Goal: Task Accomplishment & Management: Manage account settings

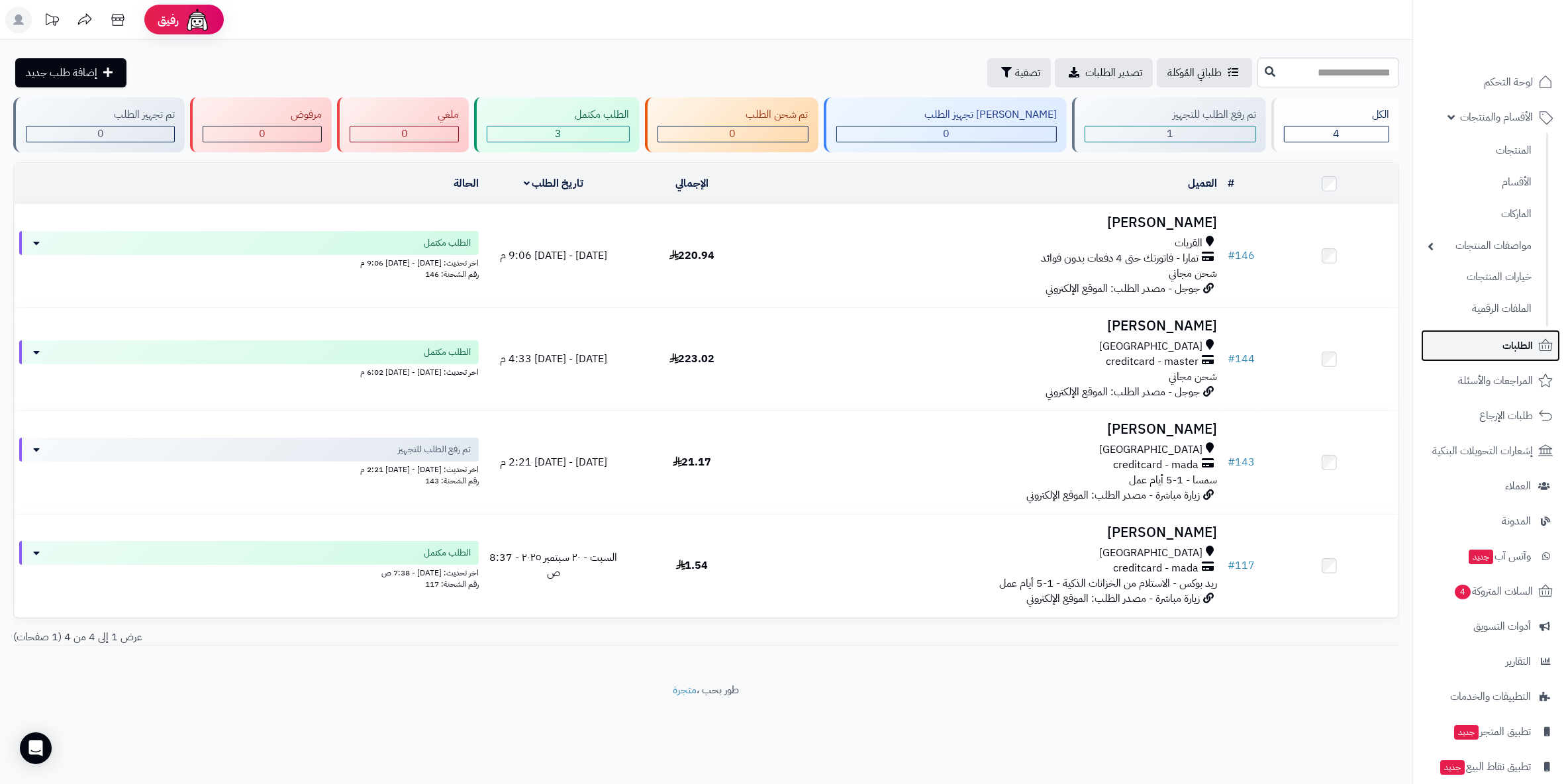
click at [1511, 340] on span "الطلبات" at bounding box center [1518, 345] width 31 height 19
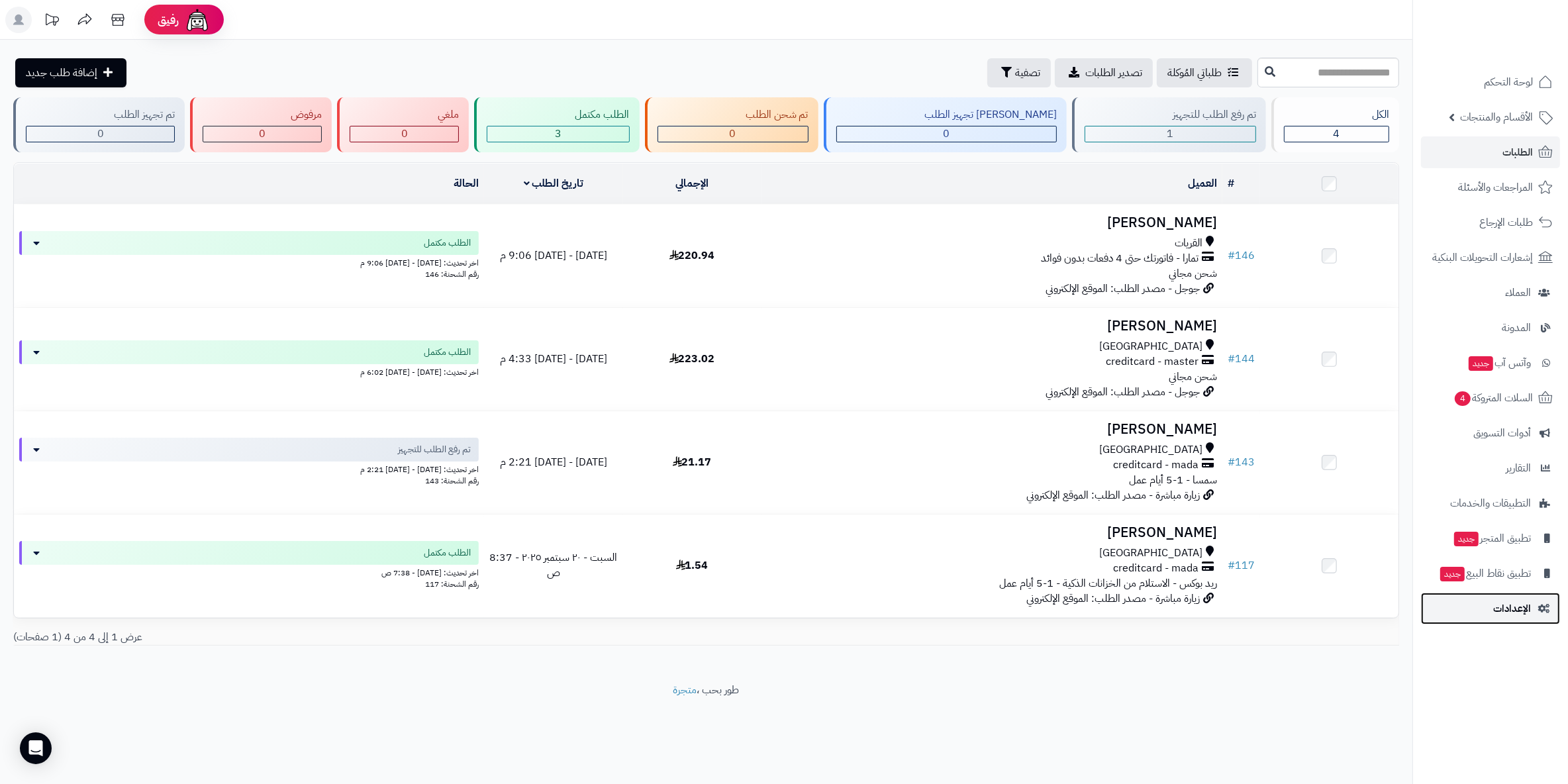
click at [1489, 608] on link "الإعدادات" at bounding box center [1490, 608] width 139 height 32
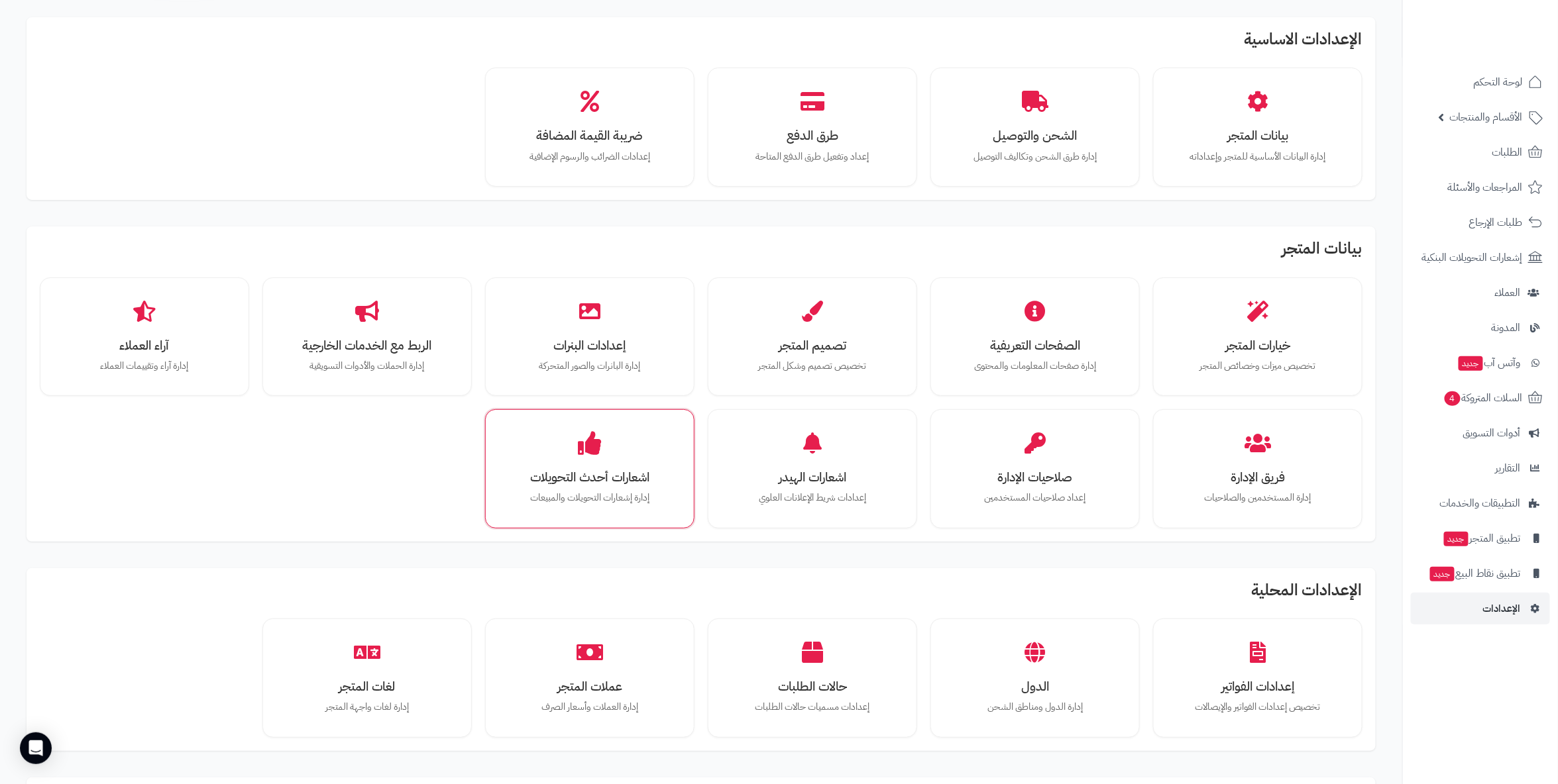
scroll to position [73, 0]
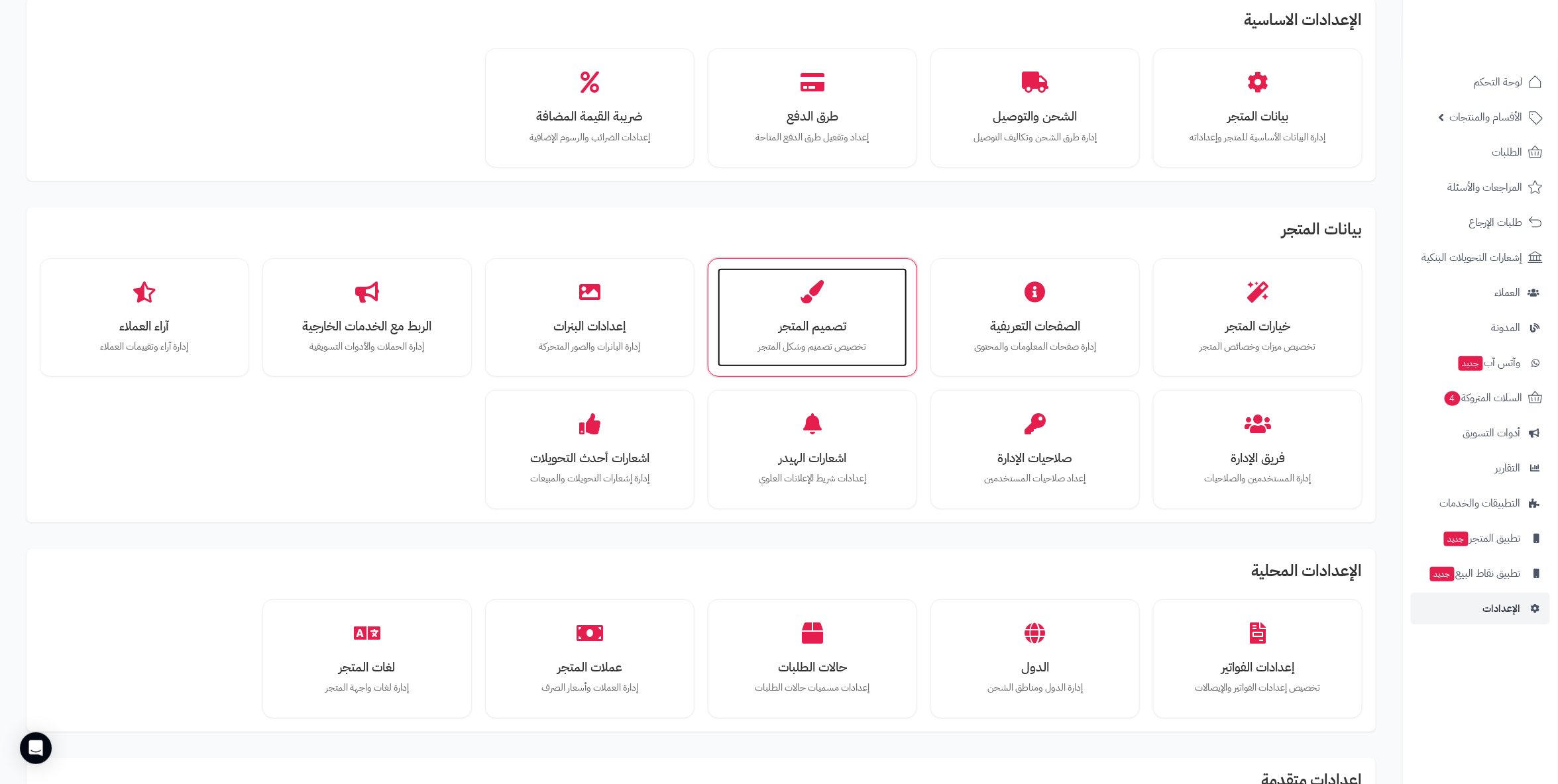
click at [859, 324] on h3 "تصميم المتجر" at bounding box center [812, 326] width 163 height 14
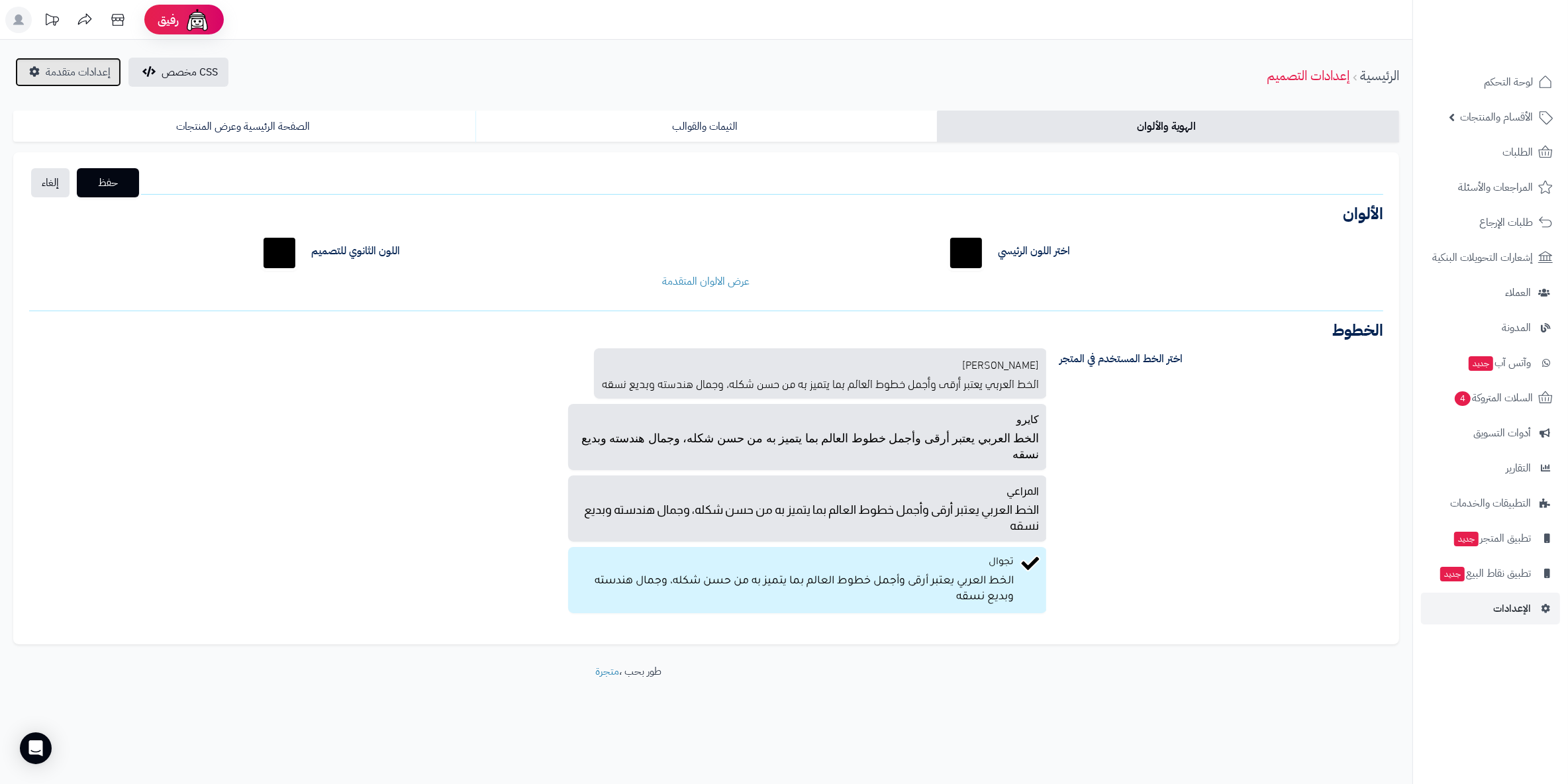
click at [68, 71] on span "إعدادات متقدمة" at bounding box center [78, 72] width 65 height 16
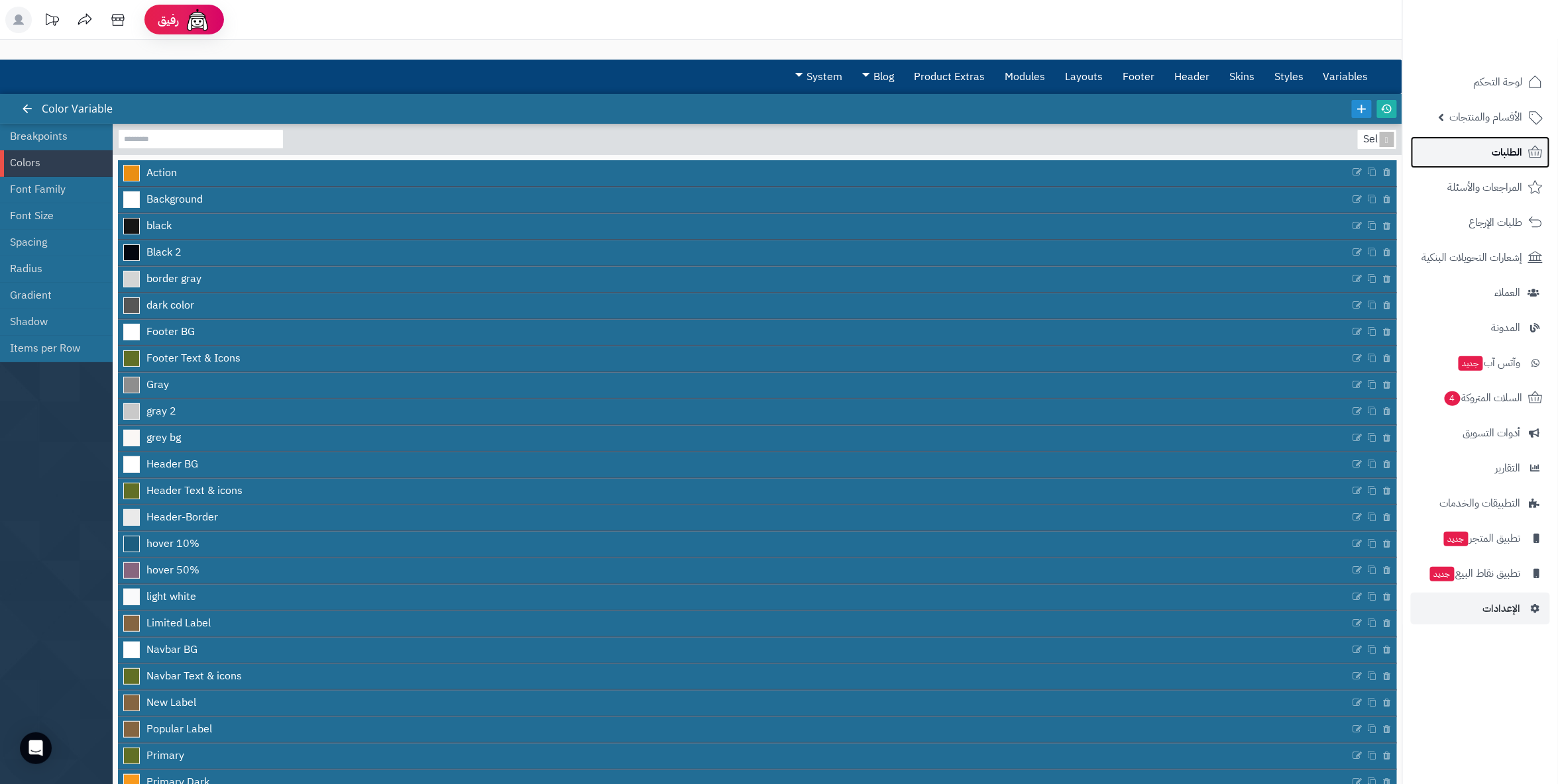
click at [1509, 143] on span "الطلبات" at bounding box center [1508, 152] width 31 height 19
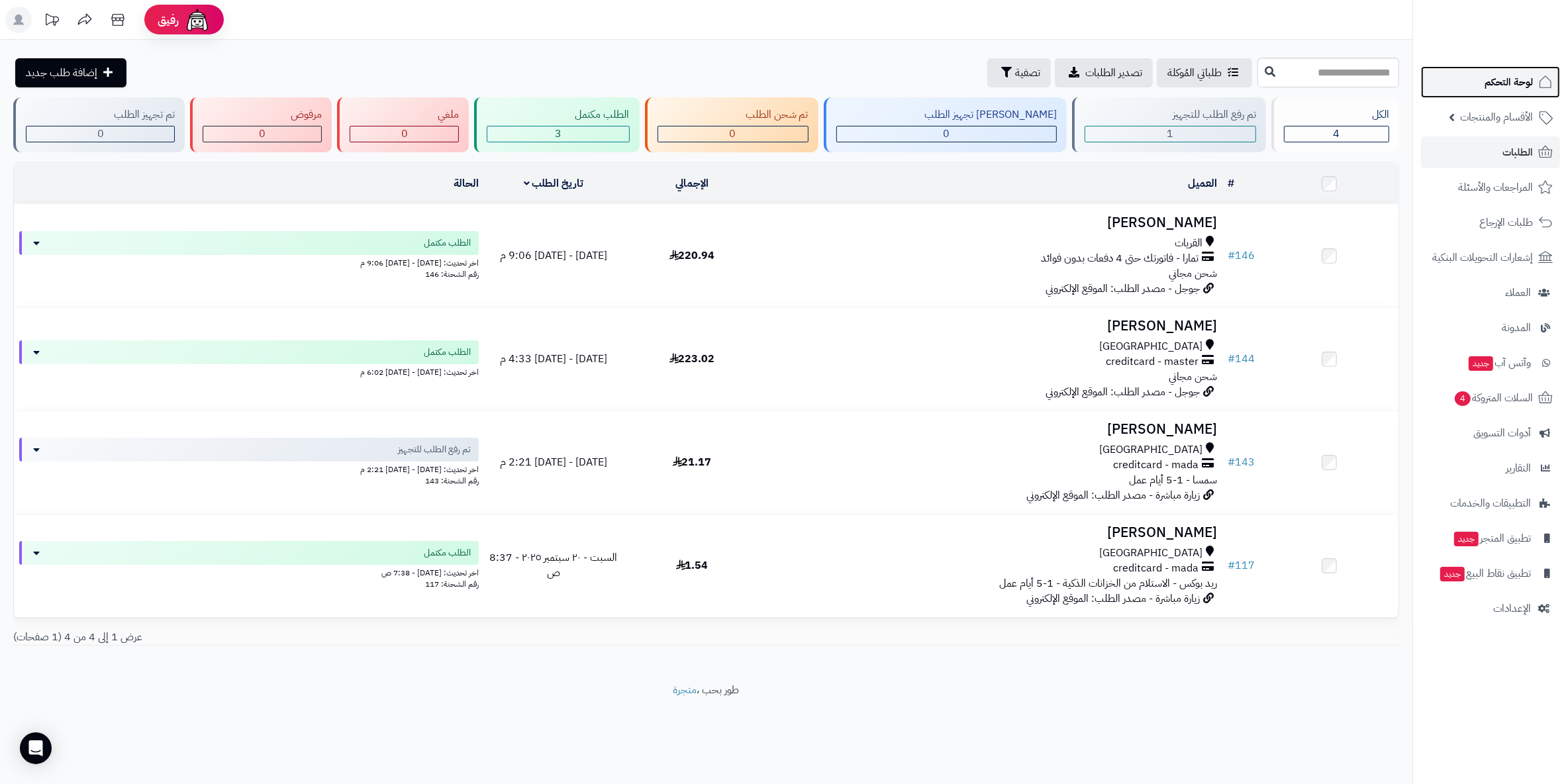
click at [1505, 79] on span "لوحة التحكم" at bounding box center [1508, 82] width 49 height 19
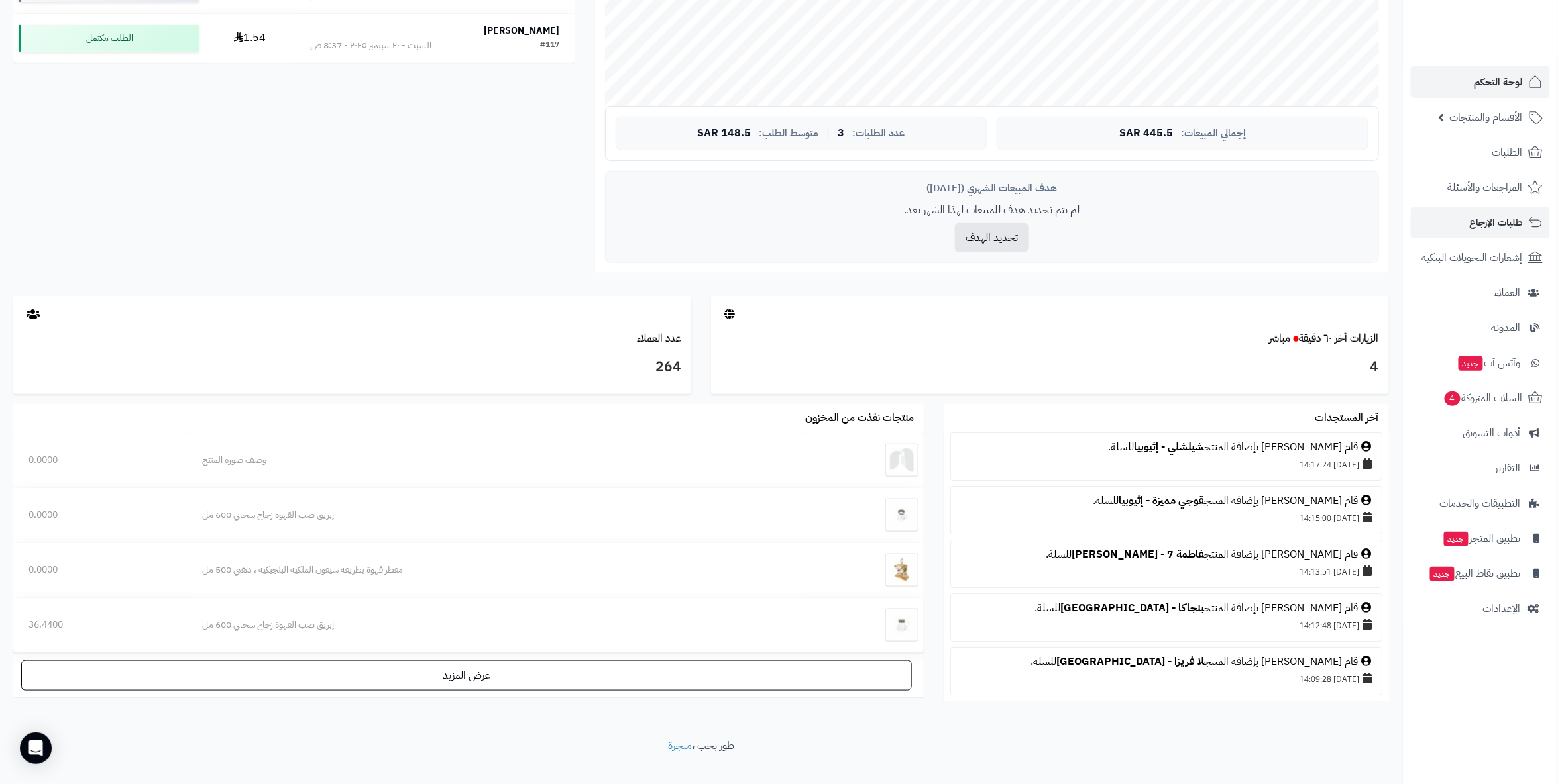
scroll to position [427, 0]
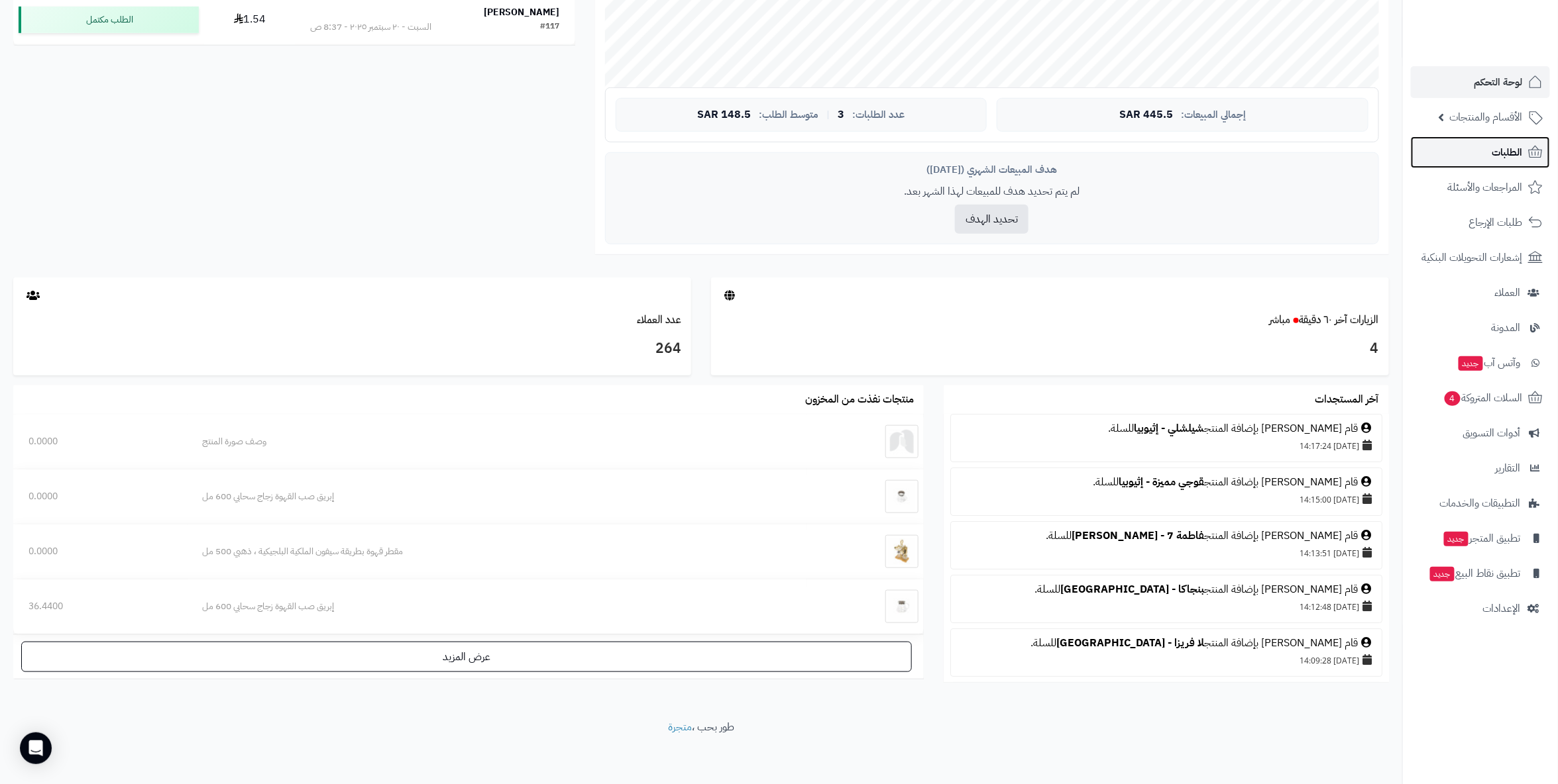
click at [1505, 151] on span "الطلبات" at bounding box center [1508, 152] width 31 height 19
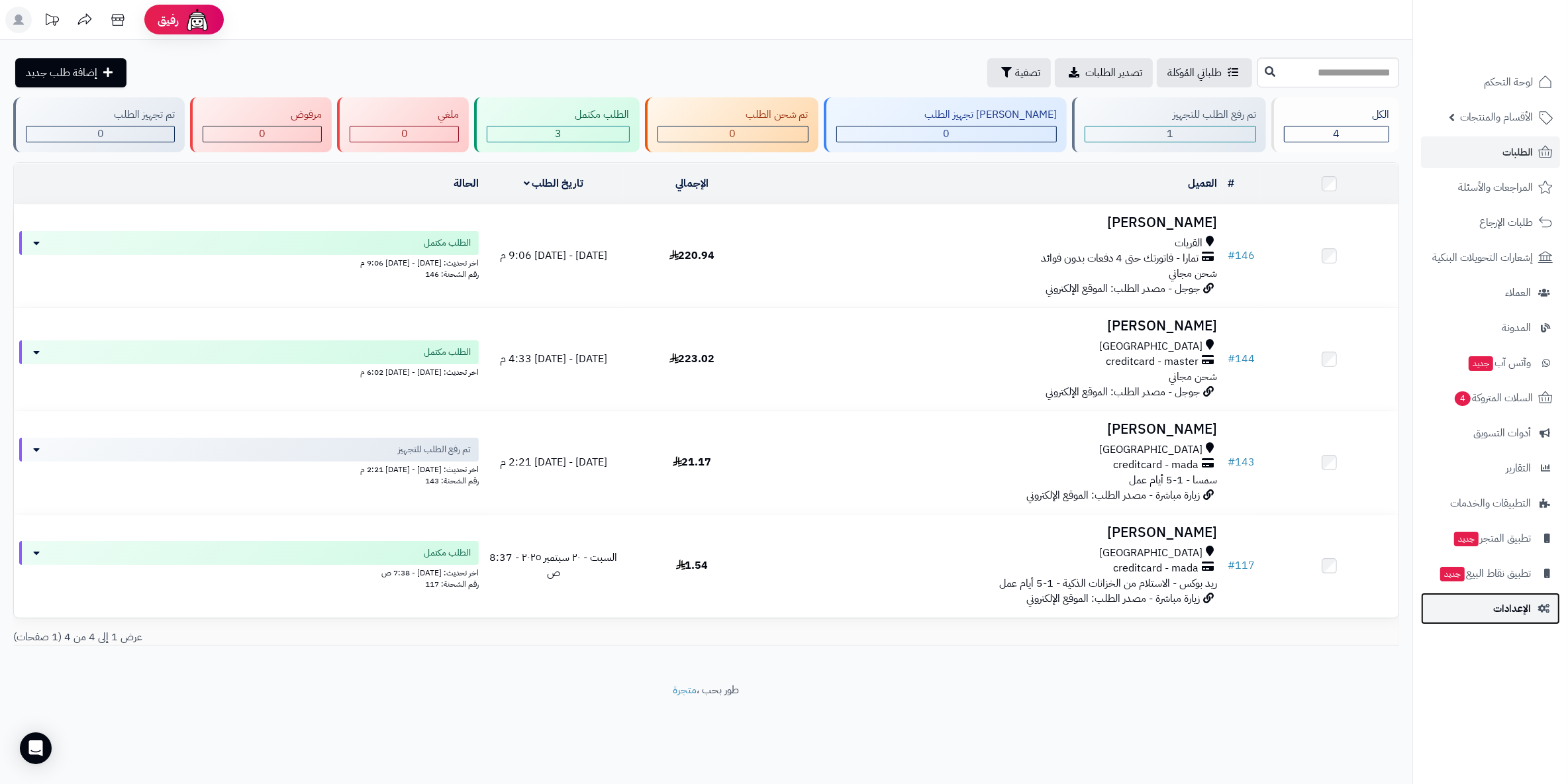
click at [1498, 604] on span "الإعدادات" at bounding box center [1511, 608] width 38 height 19
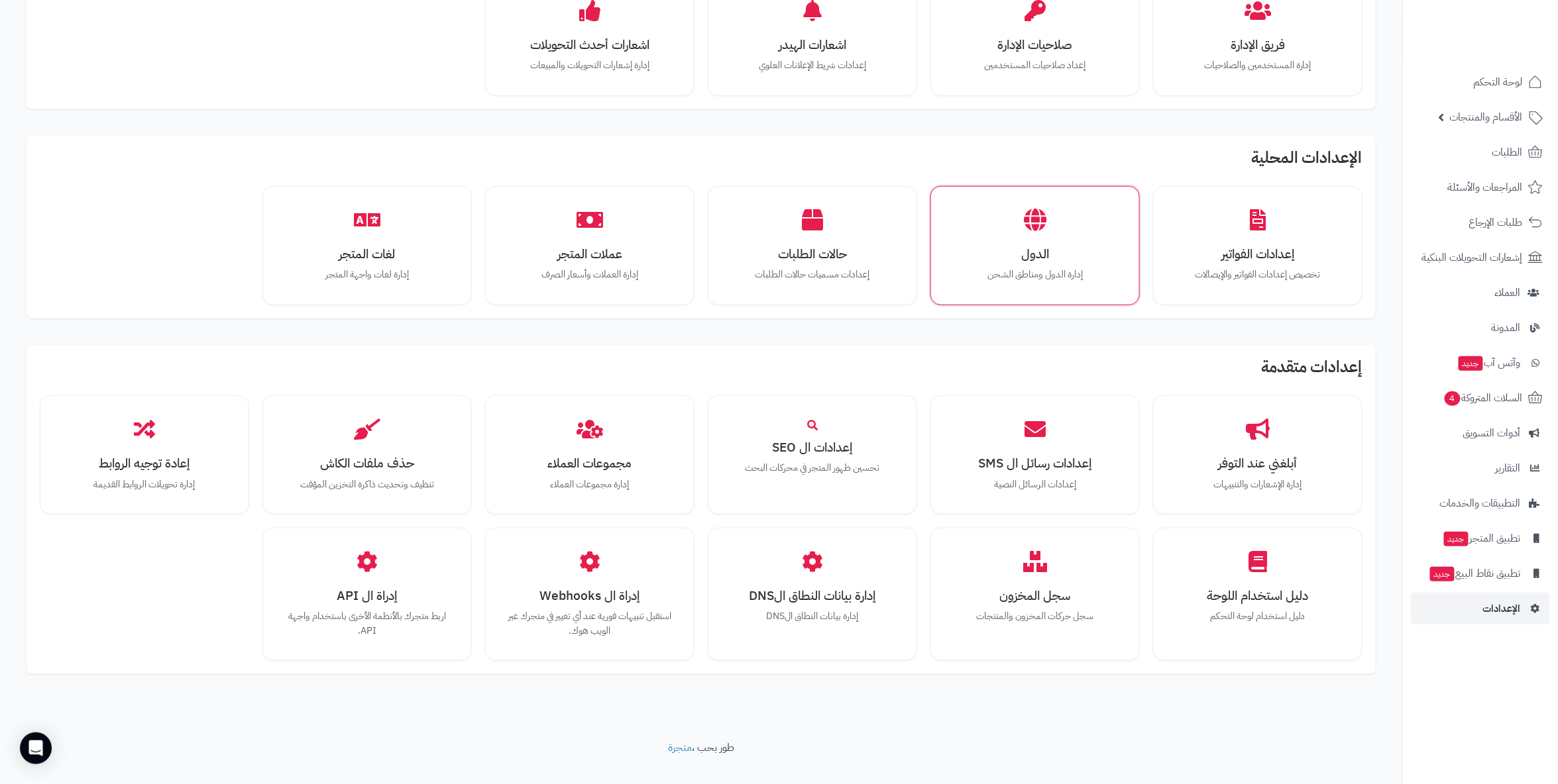
scroll to position [505, 0]
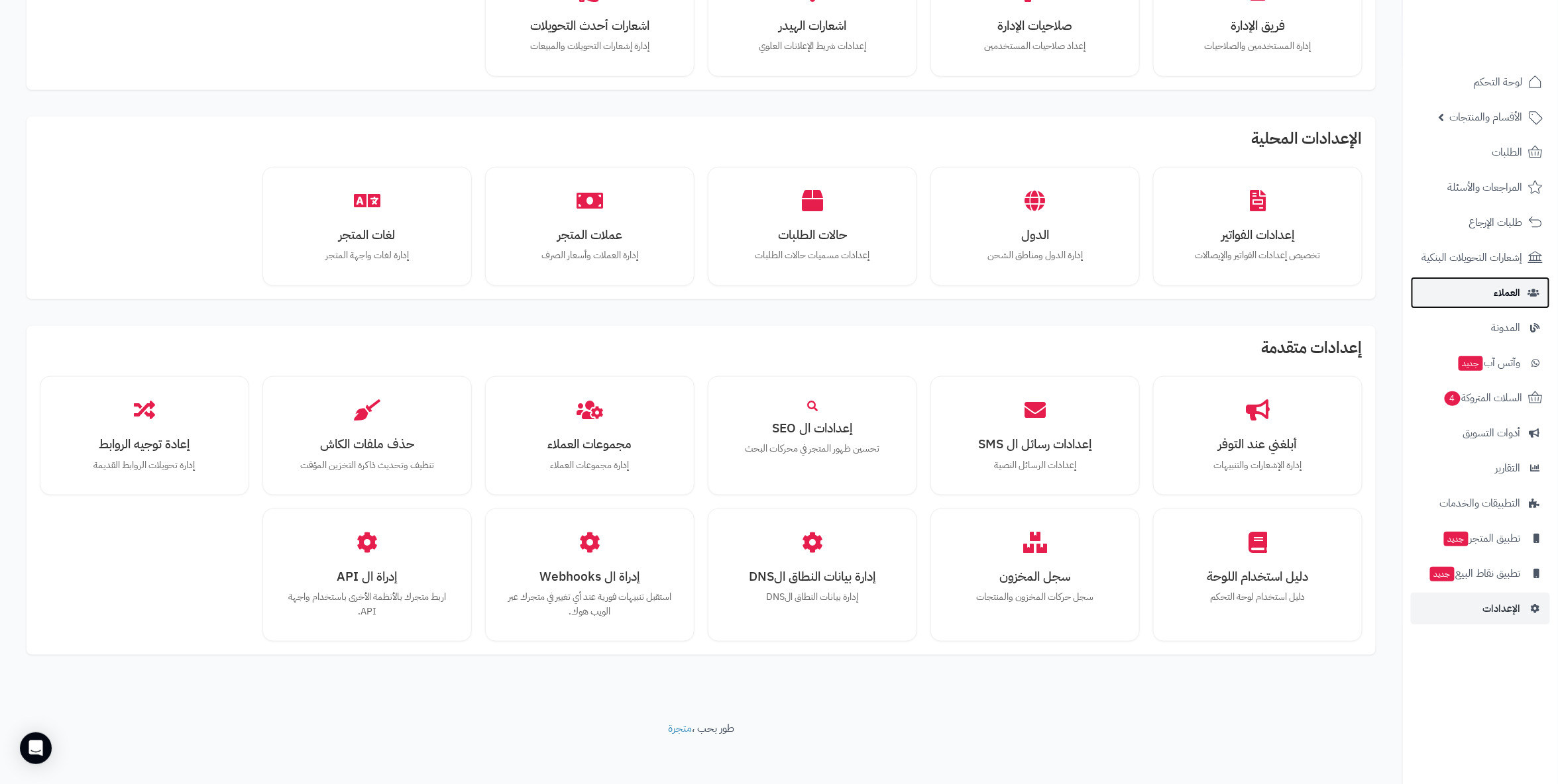
click at [1519, 283] on span "العملاء" at bounding box center [1507, 292] width 27 height 19
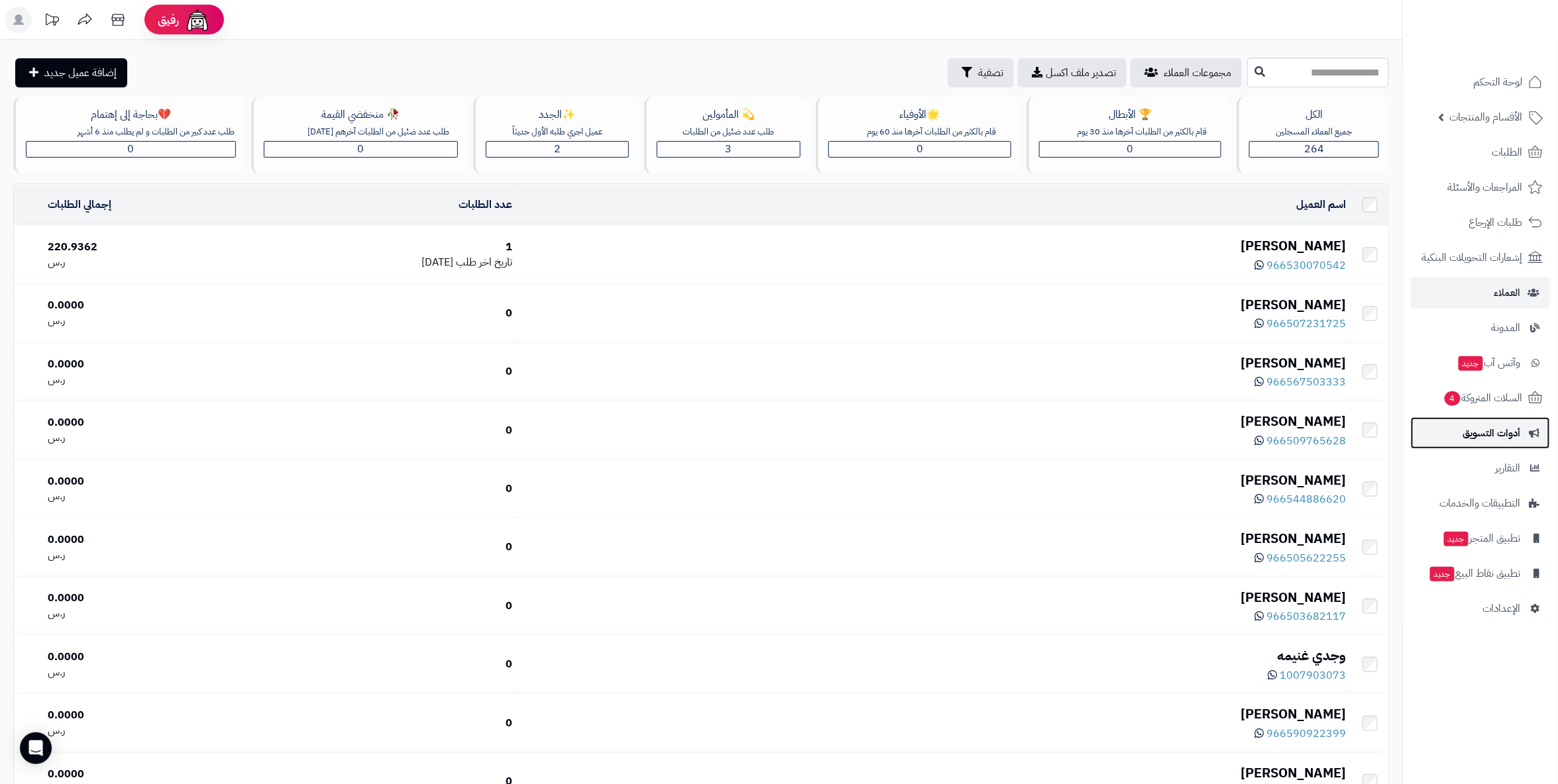
click at [1508, 425] on span "أدوات التسويق" at bounding box center [1492, 432] width 58 height 19
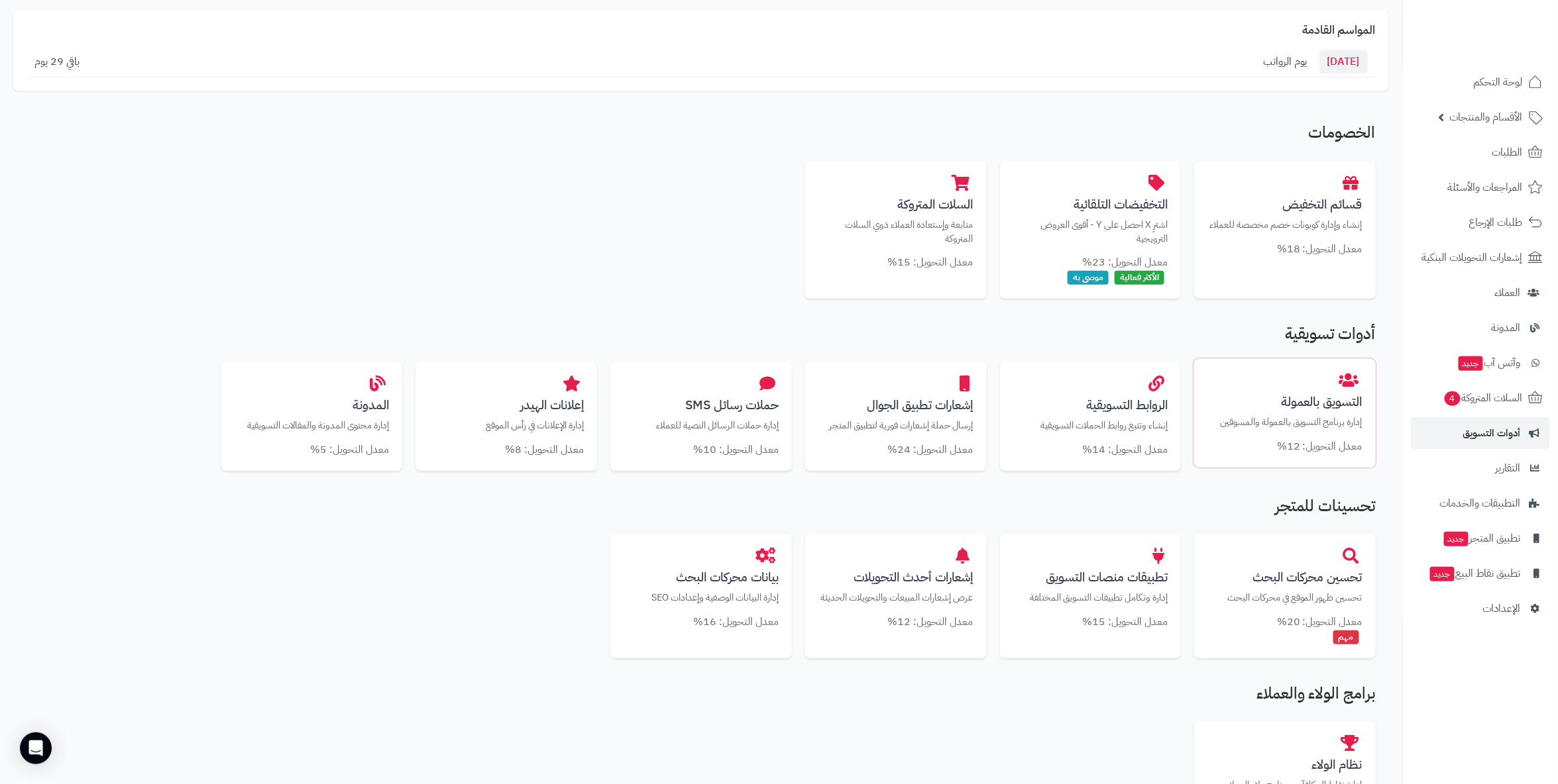
scroll to position [220, 0]
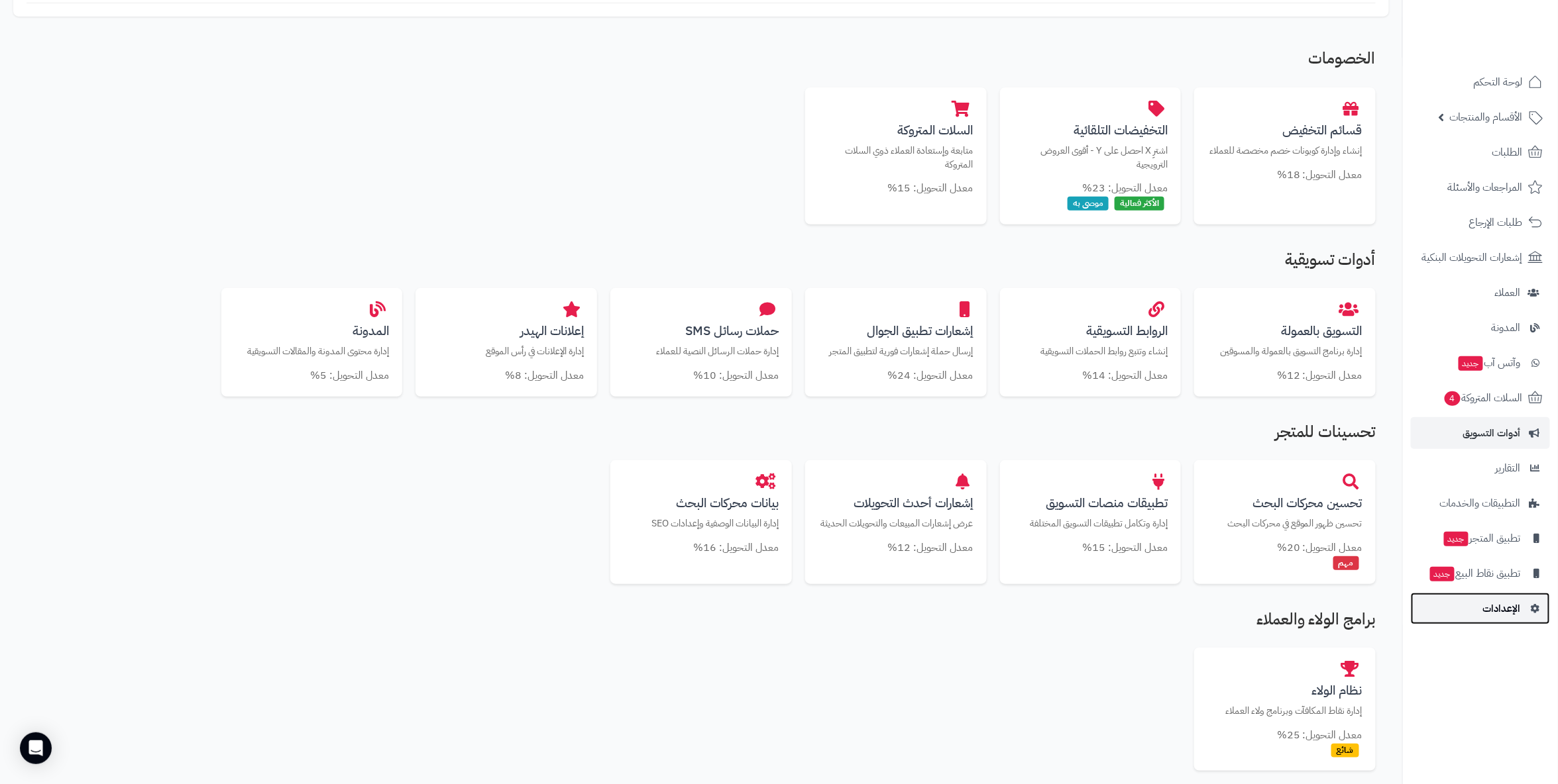
click at [1511, 599] on span "الإعدادات" at bounding box center [1501, 608] width 38 height 19
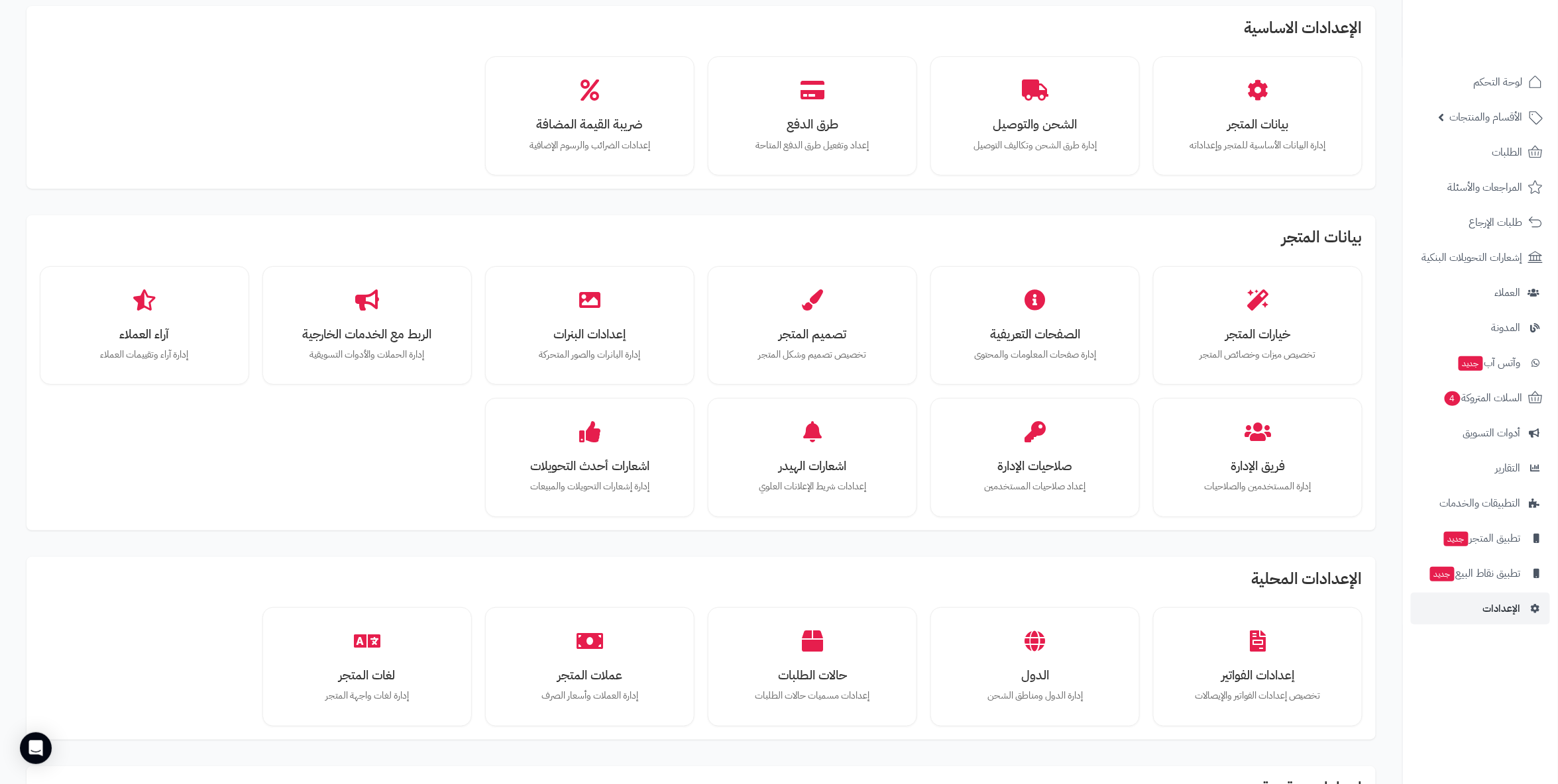
scroll to position [64, 0]
click at [1495, 117] on span "الأقسام والمنتجات" at bounding box center [1486, 117] width 73 height 19
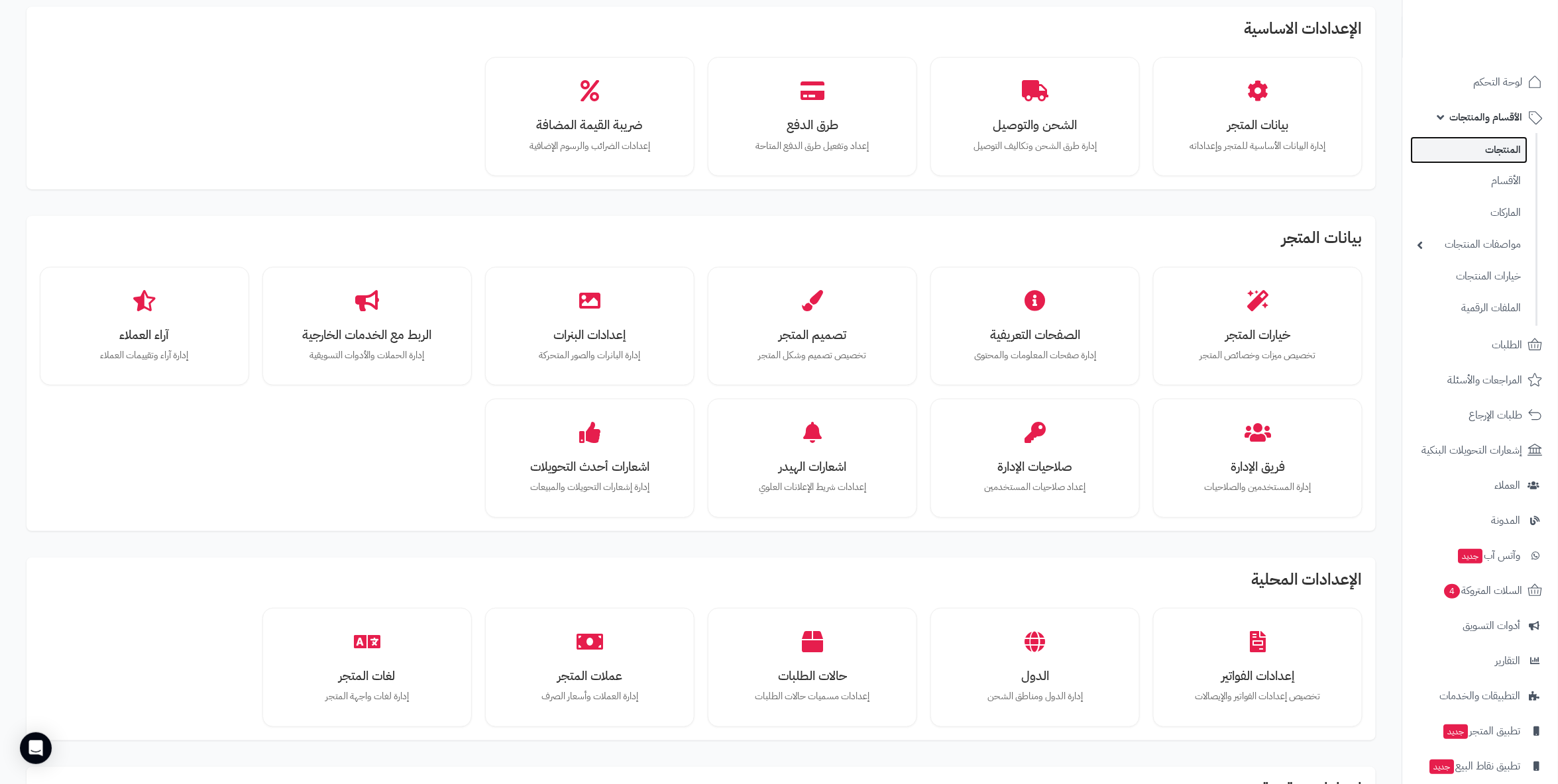
click at [1488, 147] on link "المنتجات" at bounding box center [1469, 150] width 117 height 28
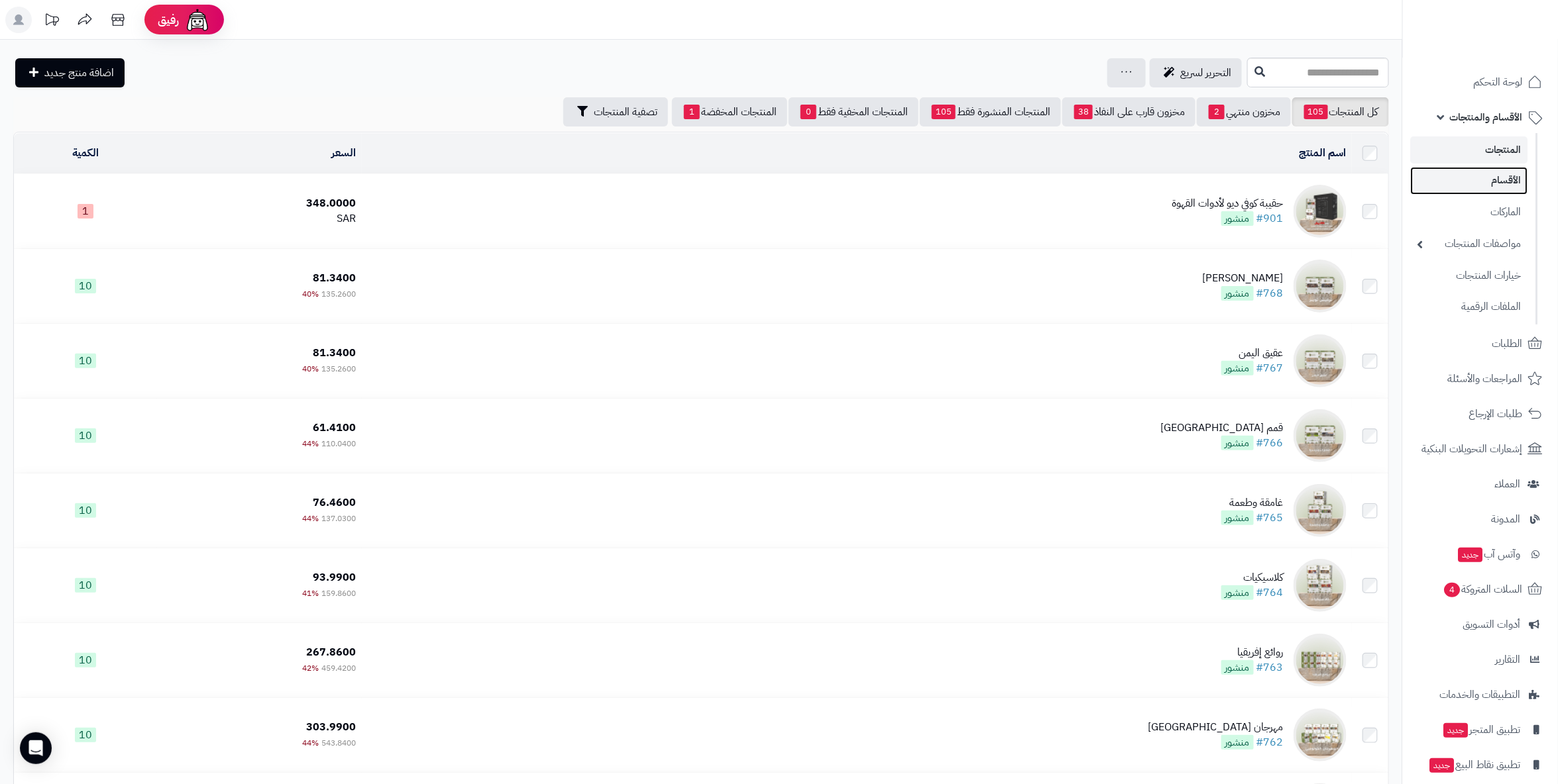
click at [1494, 173] on link "الأقسام" at bounding box center [1469, 181] width 117 height 28
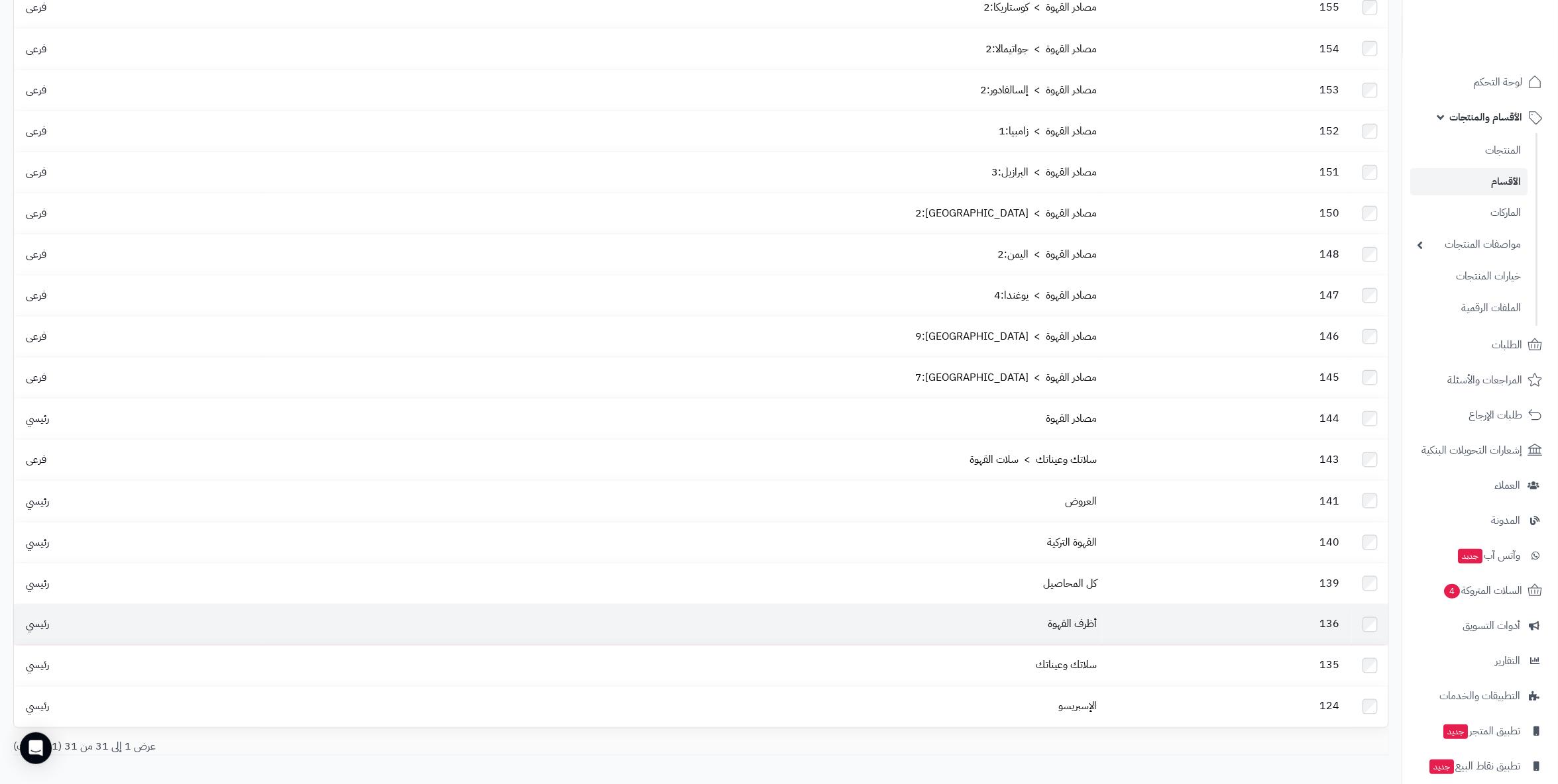
scroll to position [700, 0]
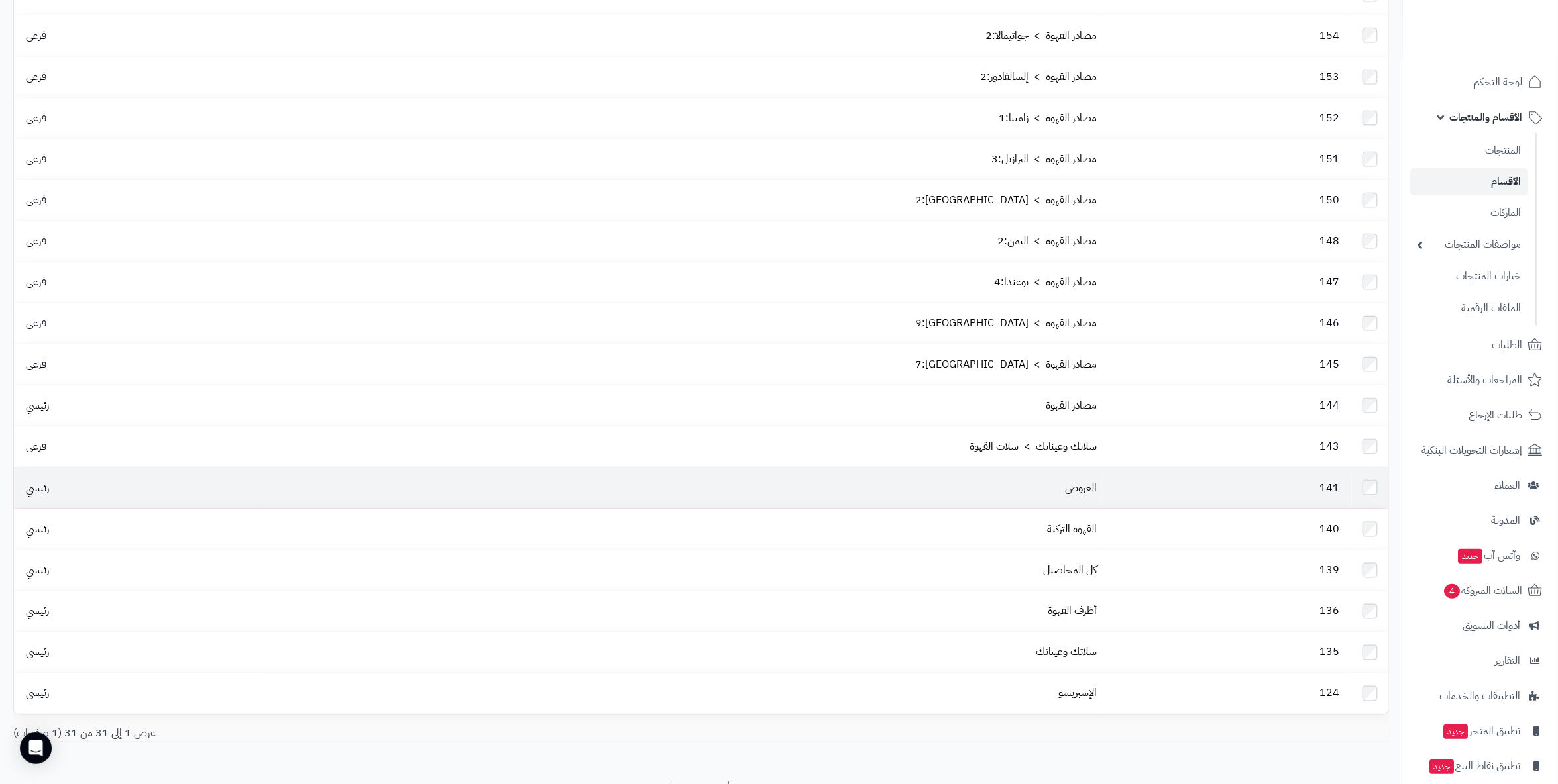
click at [1102, 467] on td "141" at bounding box center [1227, 488] width 250 height 40
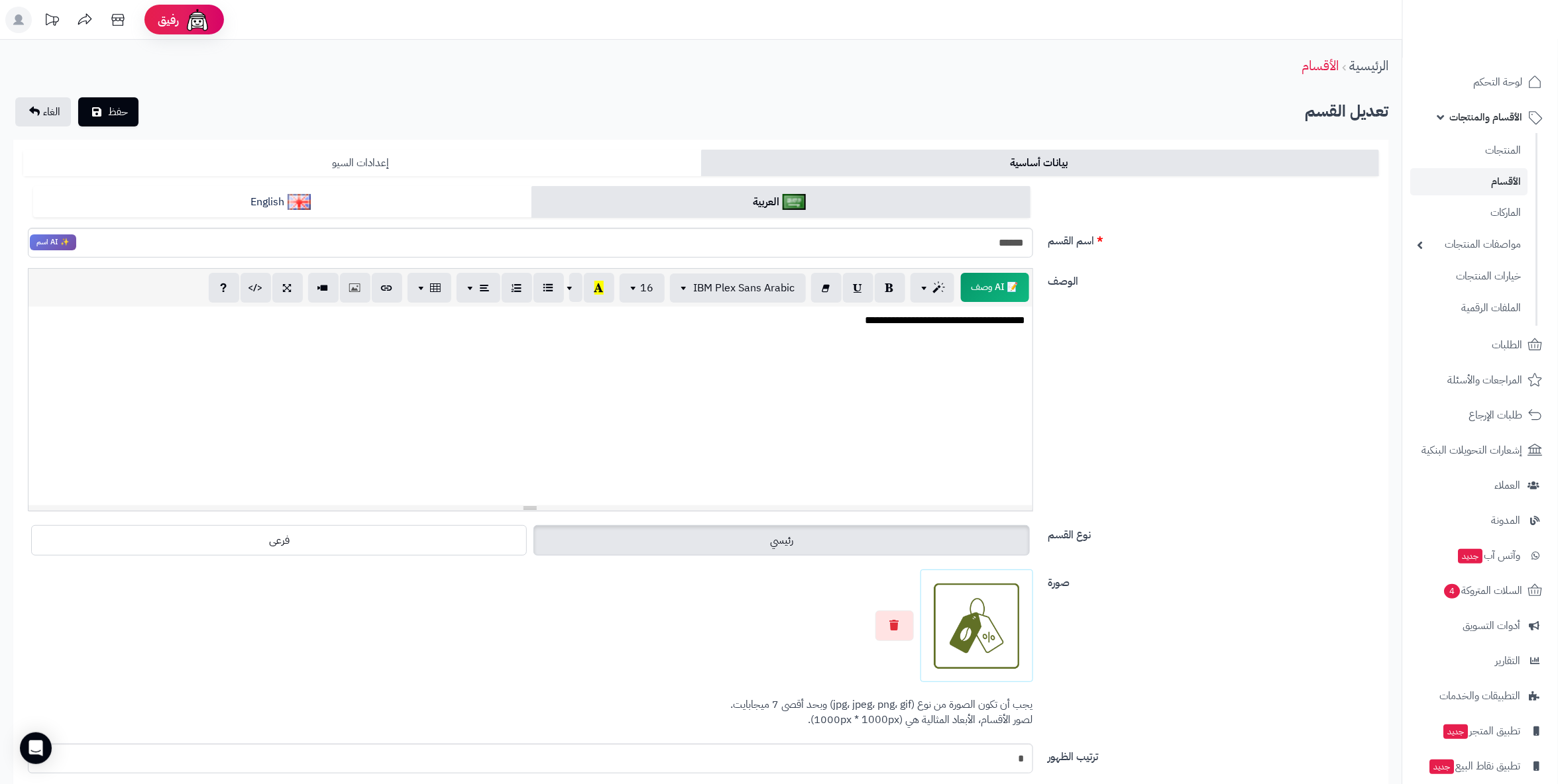
click at [490, 166] on link "إعدادات السيو" at bounding box center [362, 163] width 678 height 27
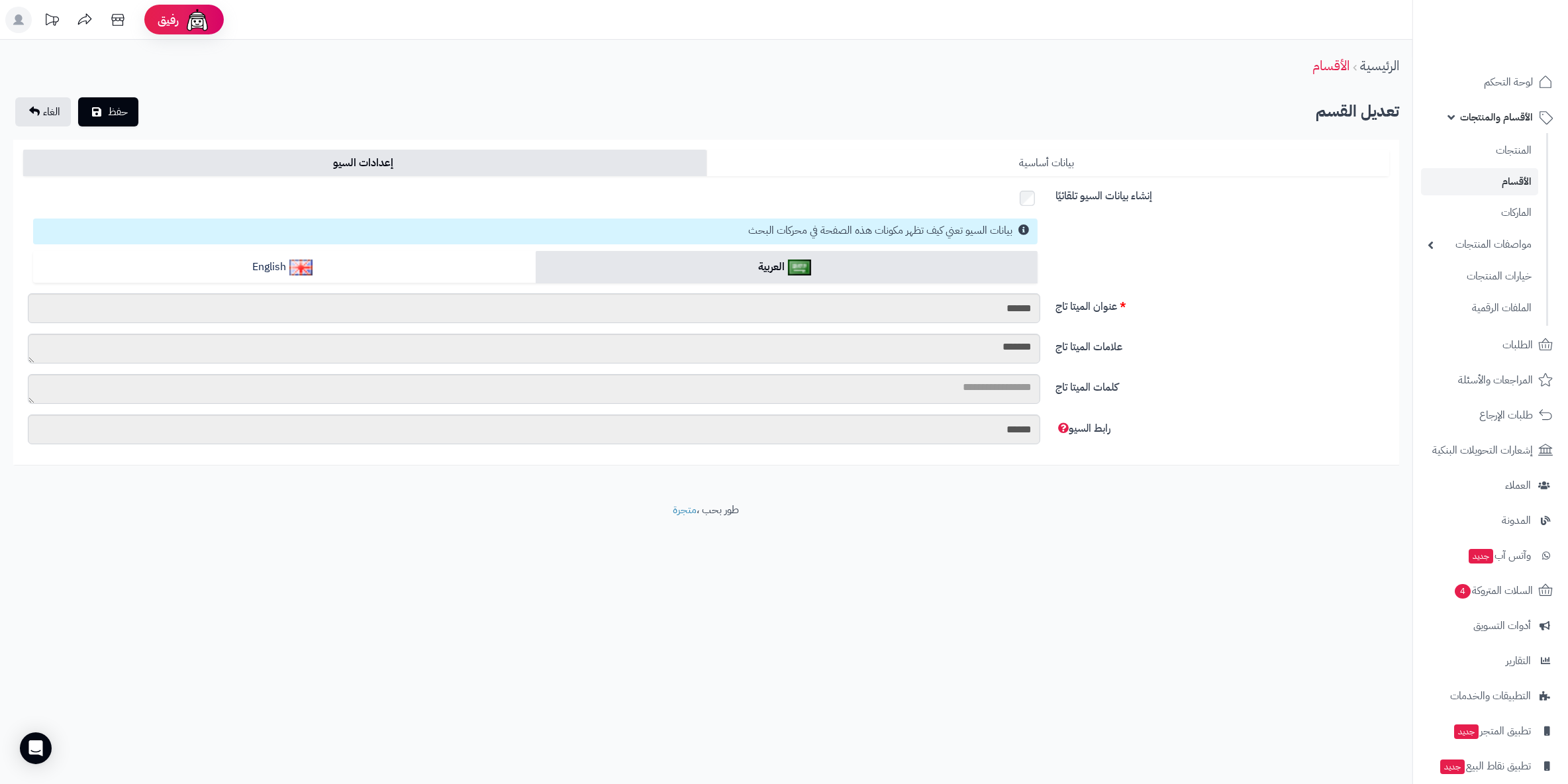
click at [998, 162] on link "بيانات أساسية" at bounding box center [1048, 163] width 683 height 27
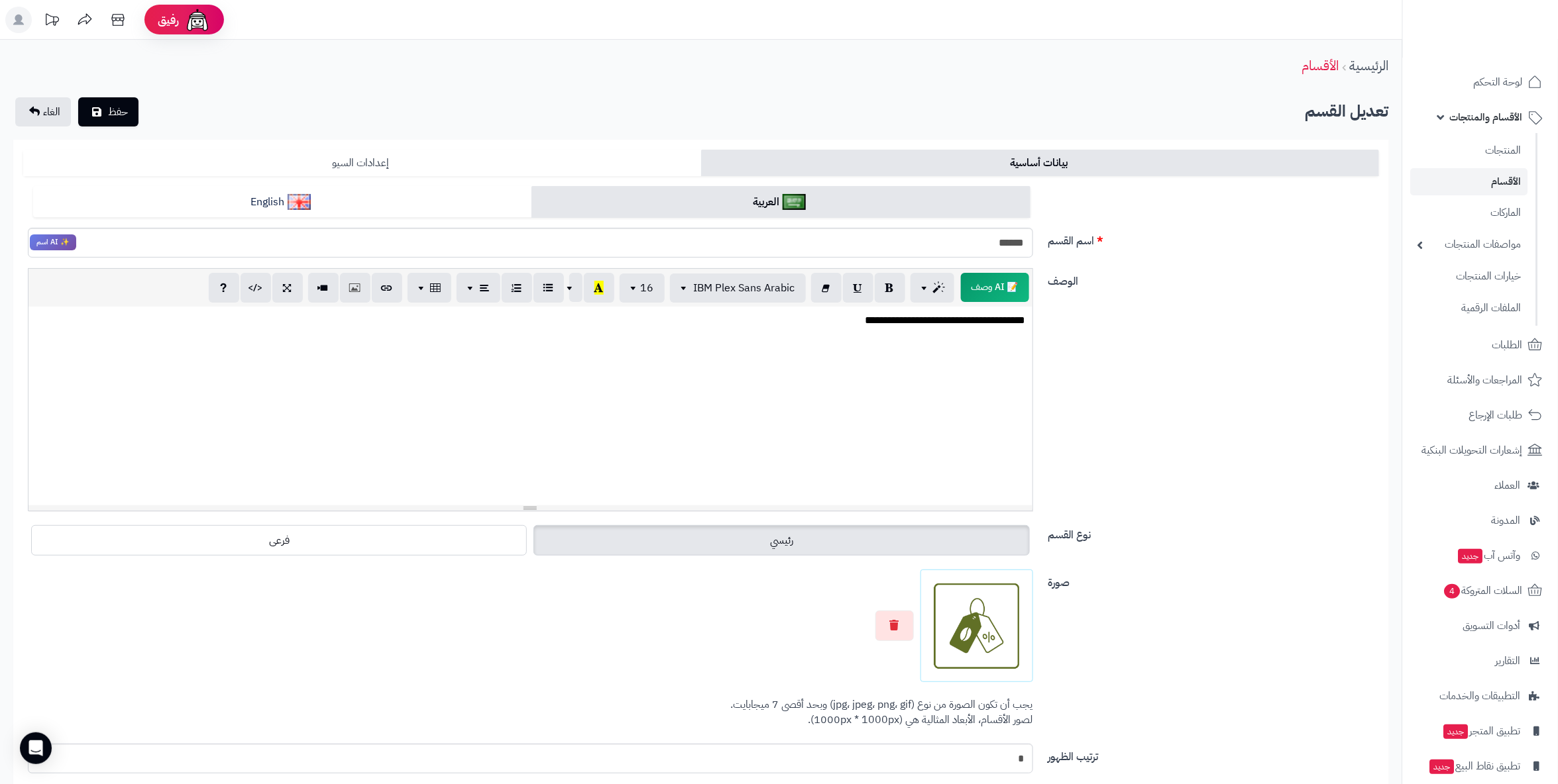
click at [557, 158] on link "إعدادات السيو" at bounding box center [362, 163] width 678 height 27
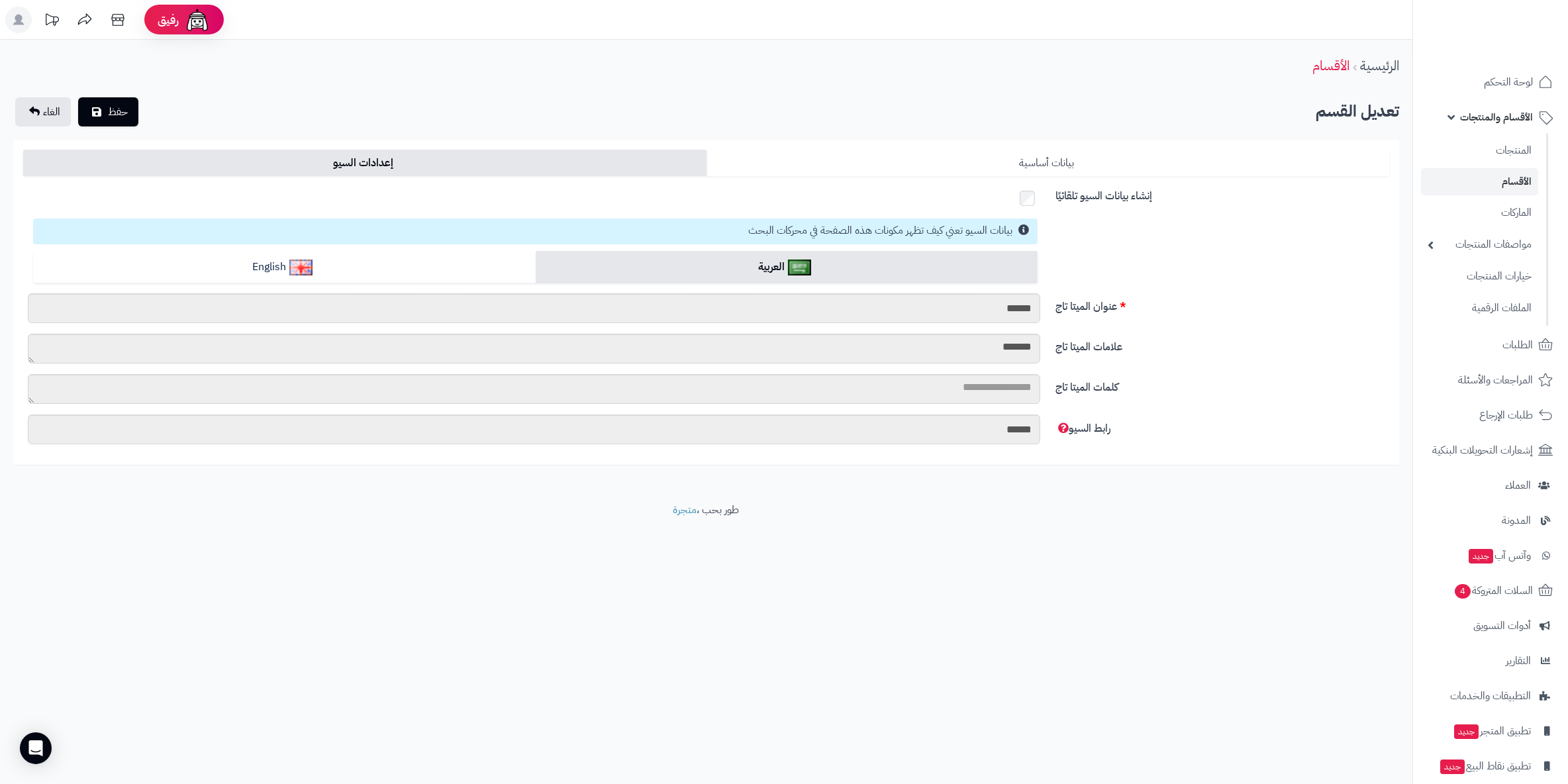
click at [896, 164] on link "بيانات أساسية" at bounding box center [1048, 163] width 683 height 27
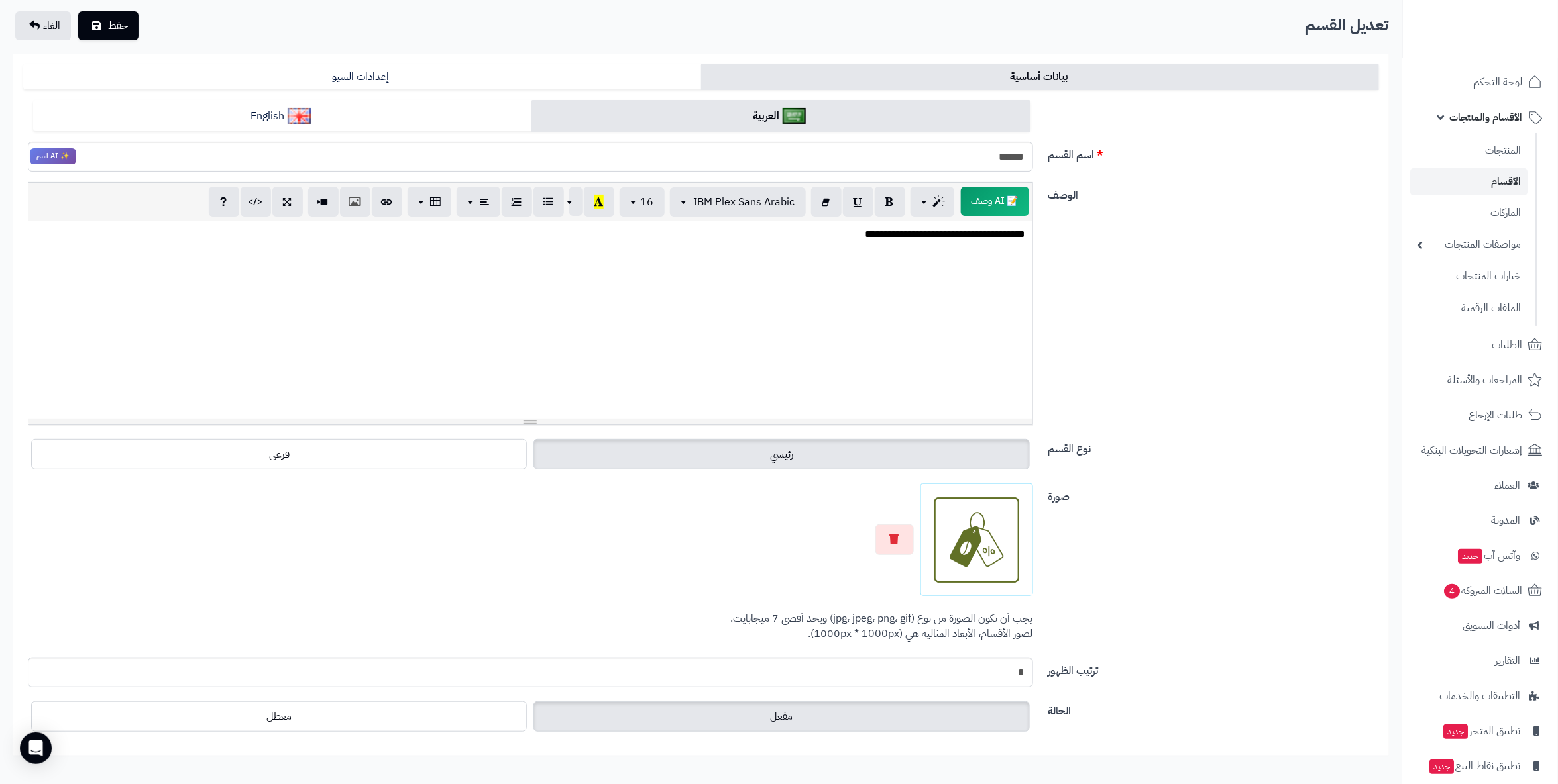
scroll to position [160, 0]
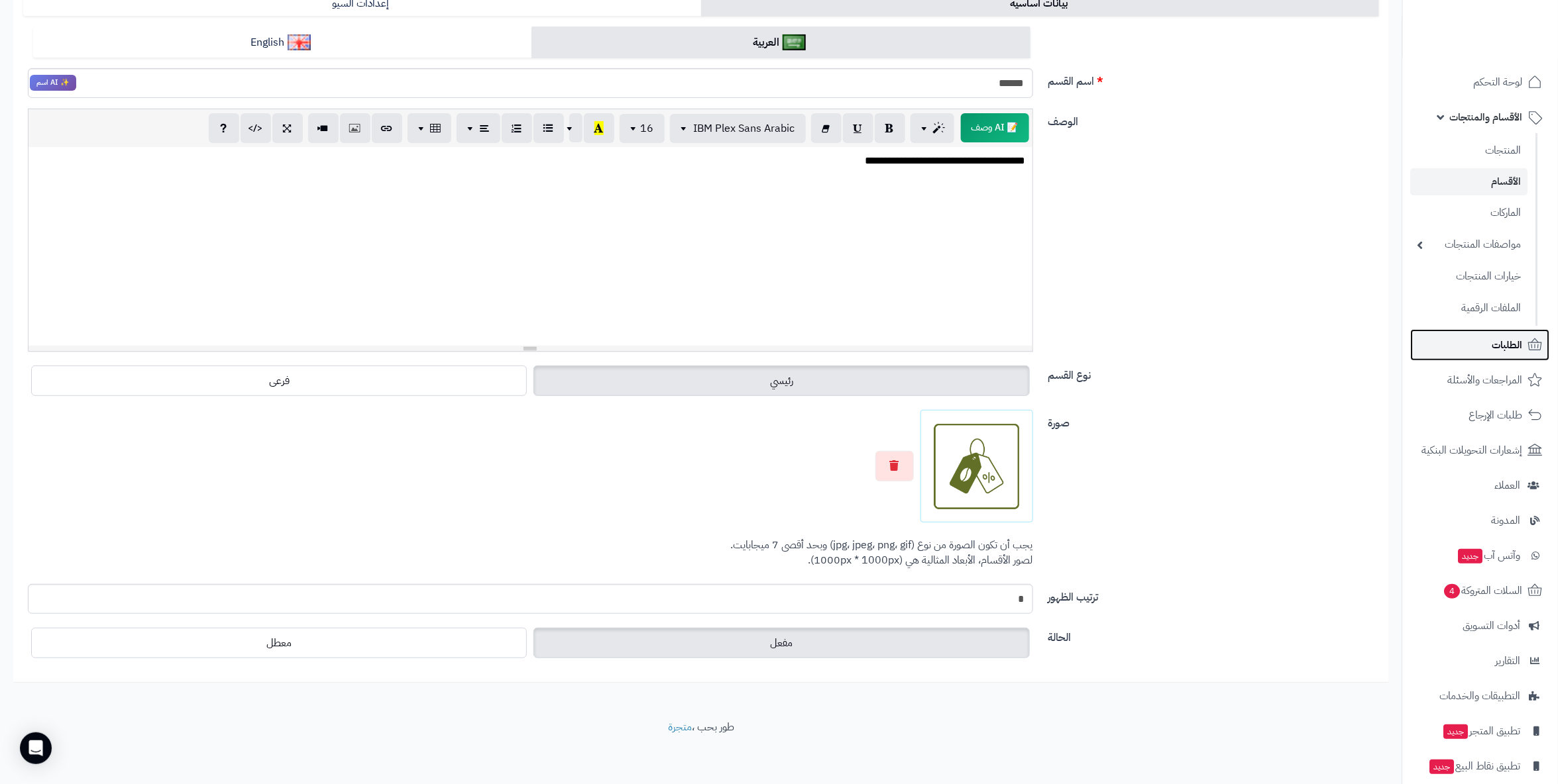
click at [1504, 348] on span "الطلبات" at bounding box center [1508, 345] width 31 height 19
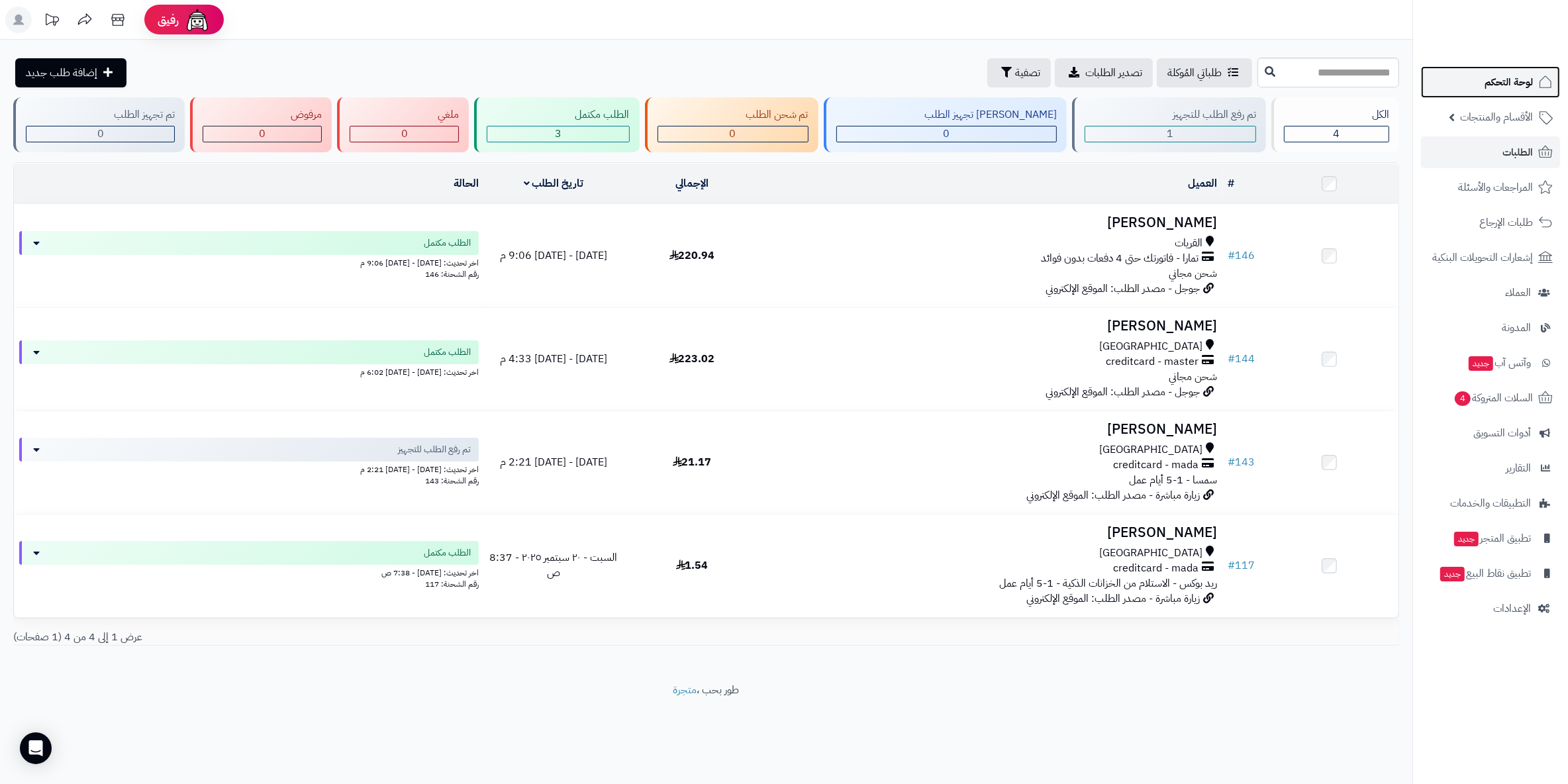
click at [1510, 90] on span "لوحة التحكم" at bounding box center [1508, 82] width 49 height 19
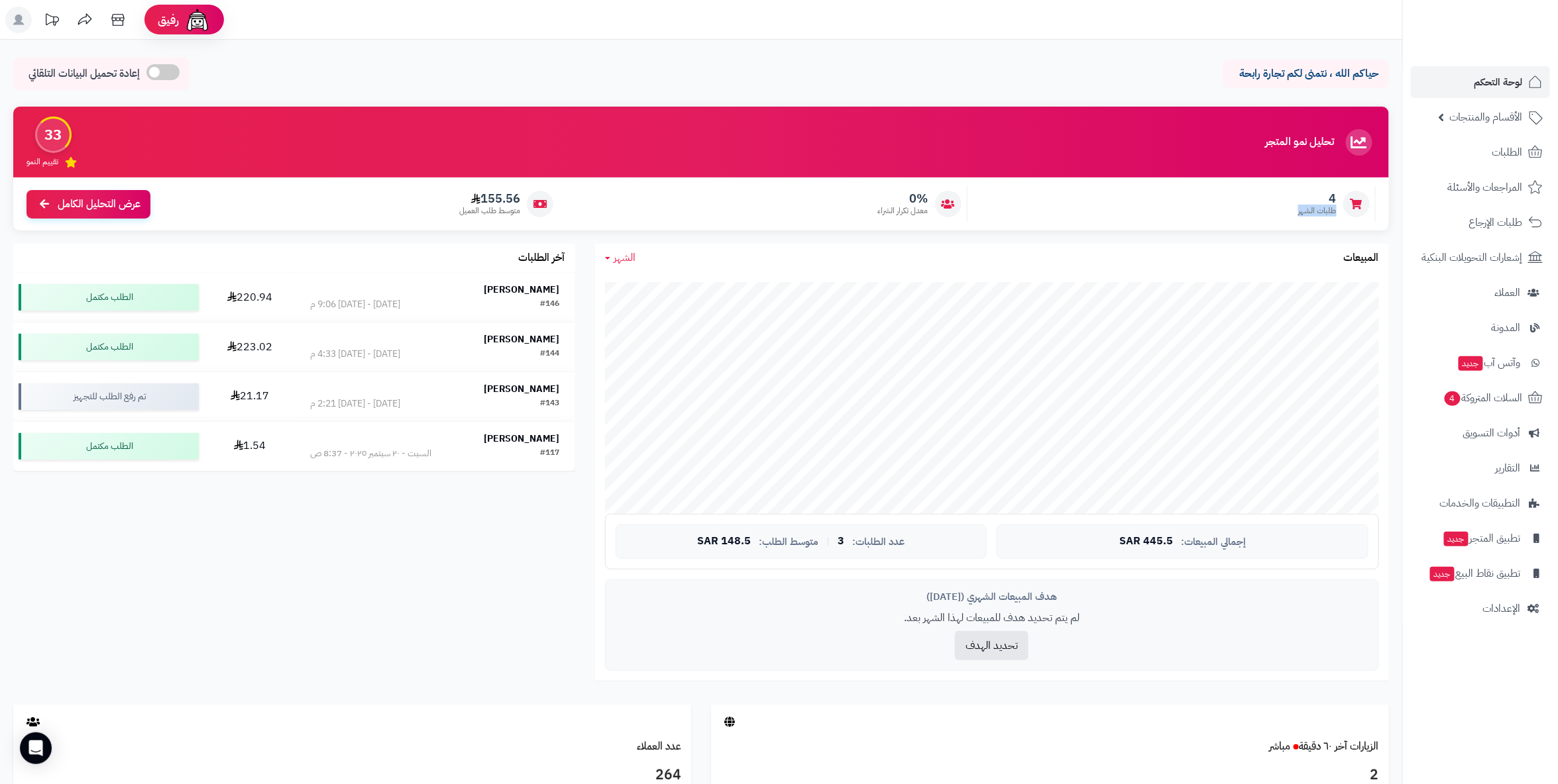
drag, startPoint x: 1292, startPoint y: 207, endPoint x: 1333, endPoint y: 188, distance: 45.2
click at [1333, 188] on div "4 طلبات الشهر" at bounding box center [1175, 204] width 402 height 37
click at [1500, 118] on span "الأقسام والمنتجات" at bounding box center [1486, 117] width 73 height 19
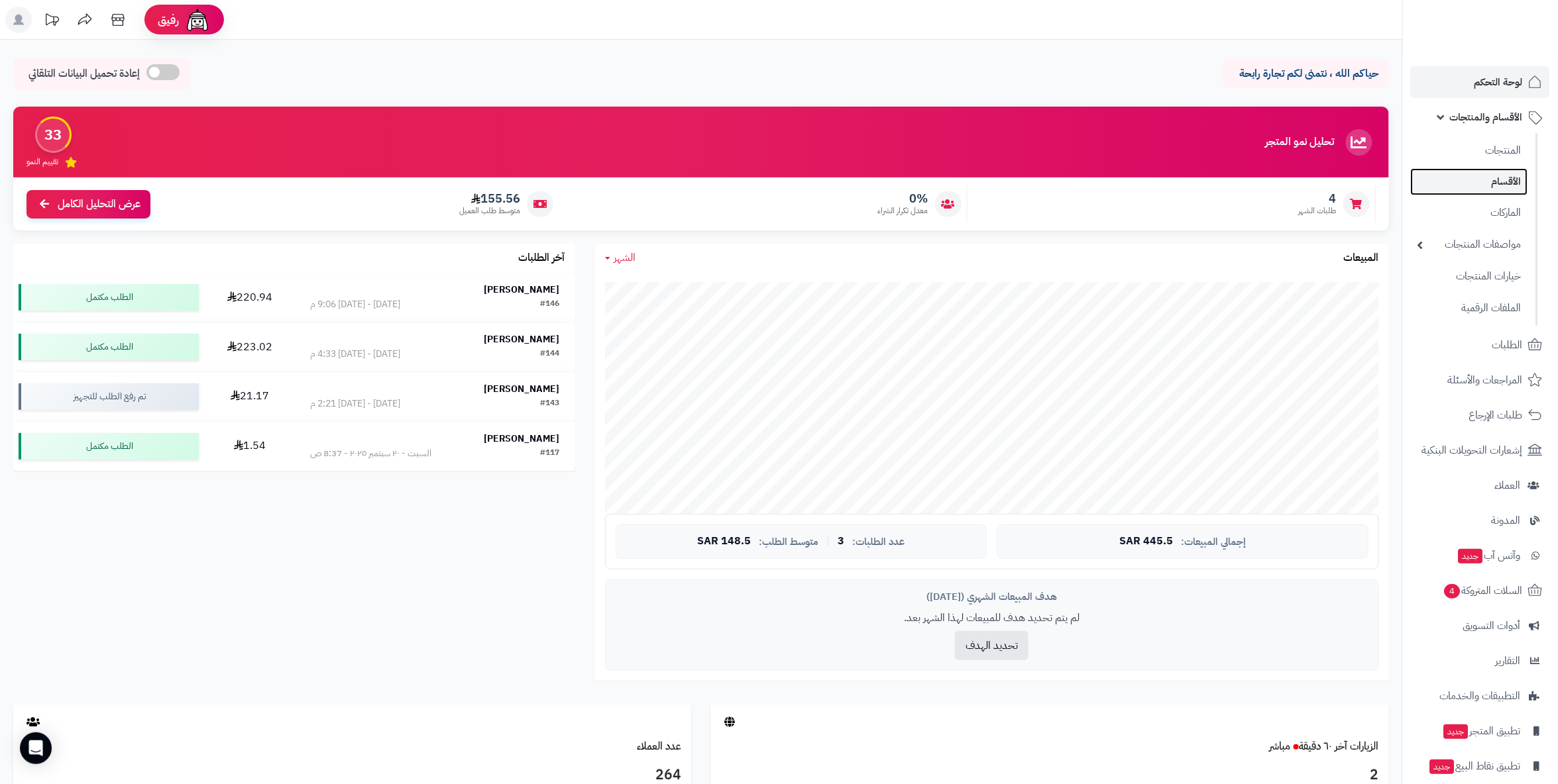
click at [1496, 180] on link "الأقسام" at bounding box center [1469, 182] width 117 height 28
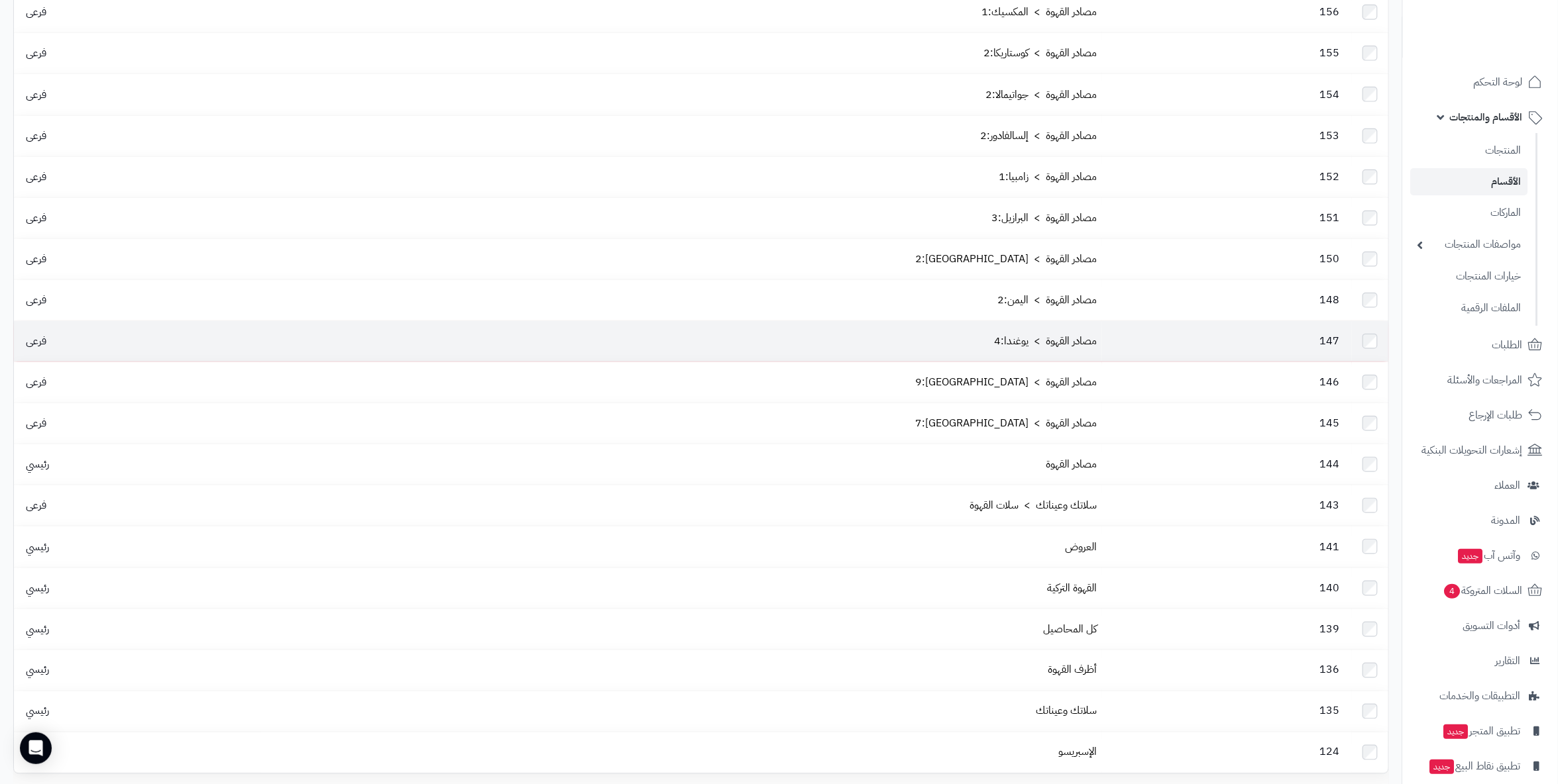
scroll to position [700, 0]
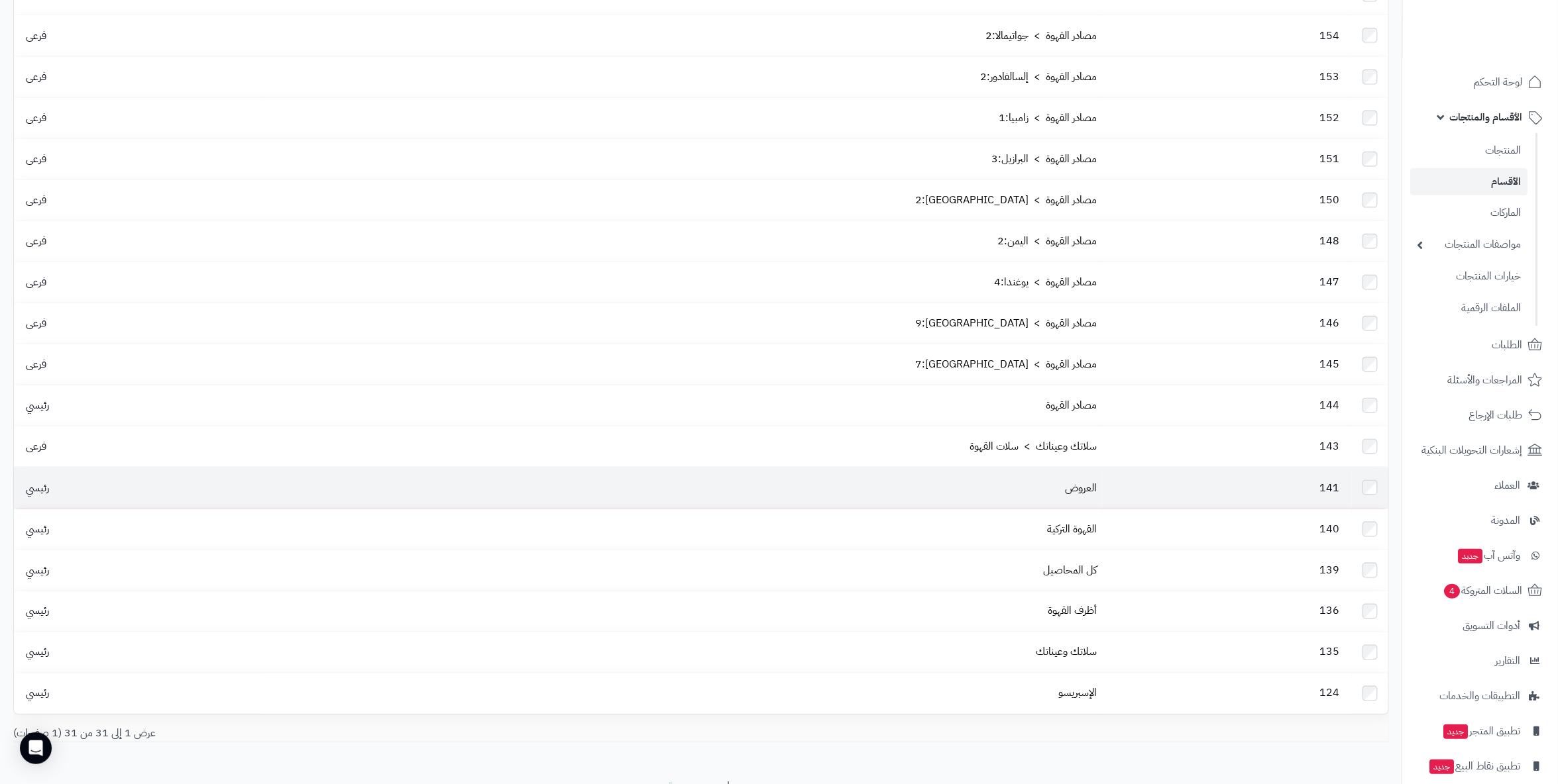
click at [1102, 467] on td "141" at bounding box center [1227, 488] width 250 height 40
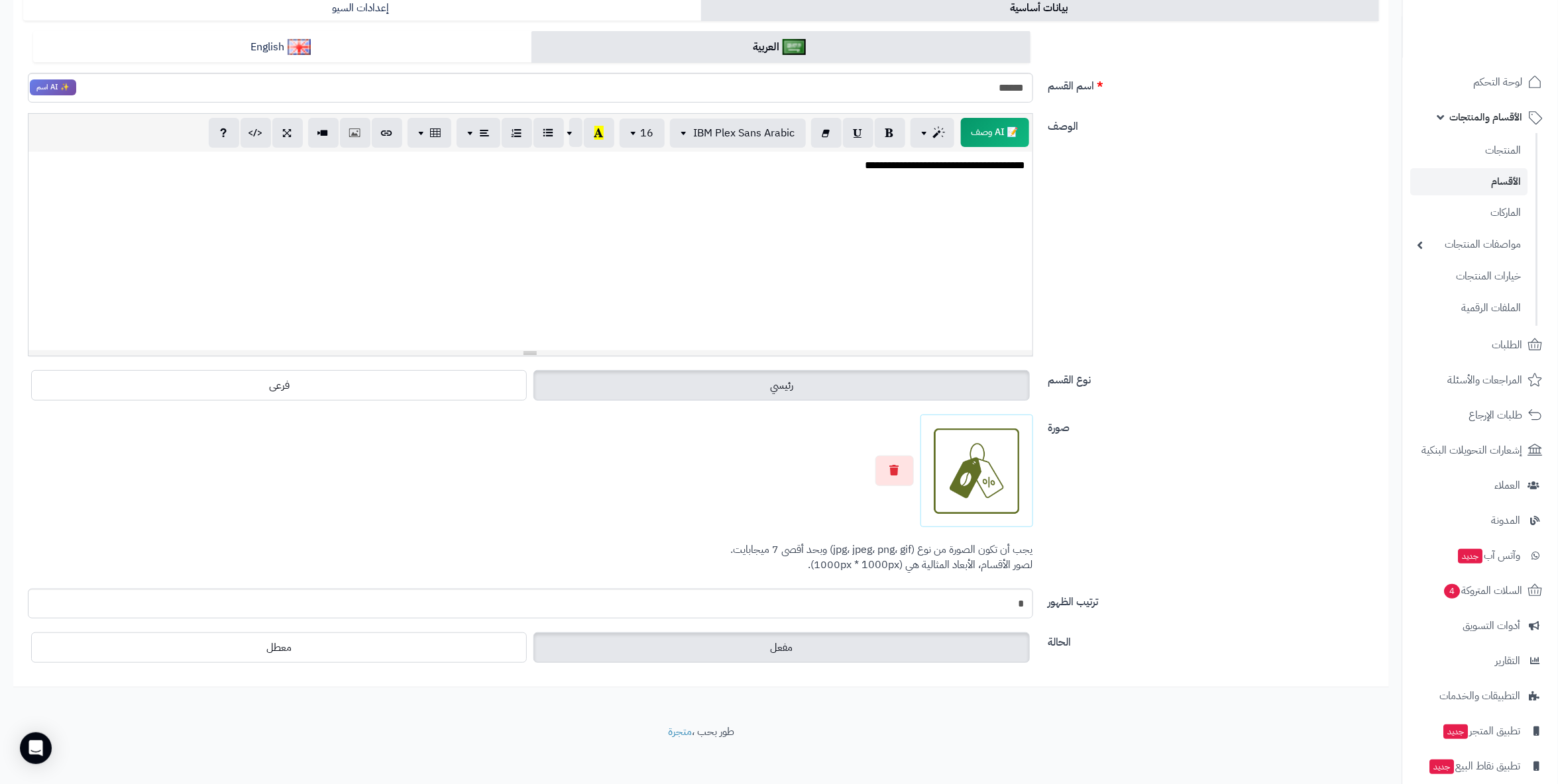
scroll to position [160, 0]
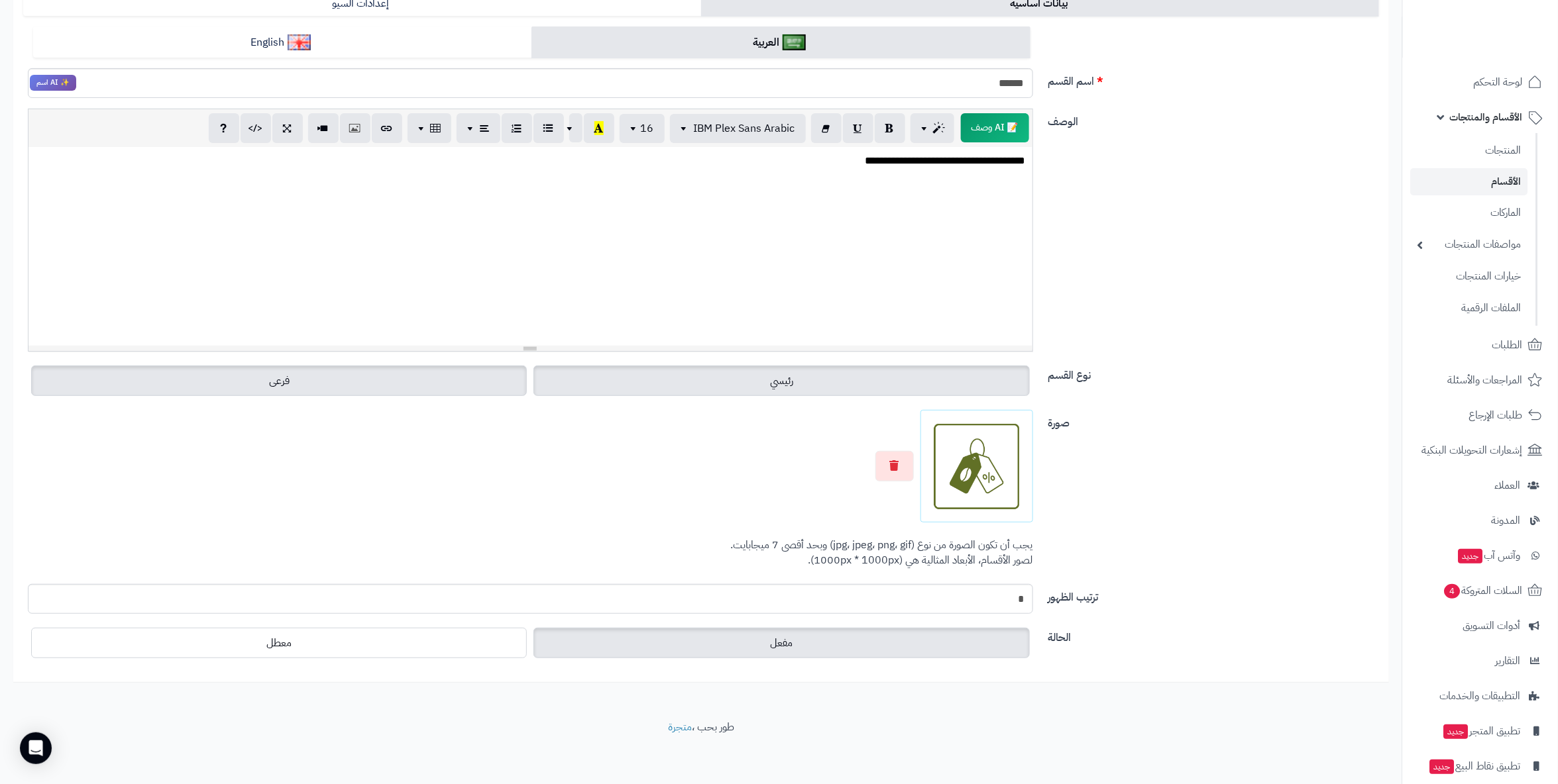
click at [462, 380] on label "فرعى" at bounding box center [279, 381] width 496 height 31
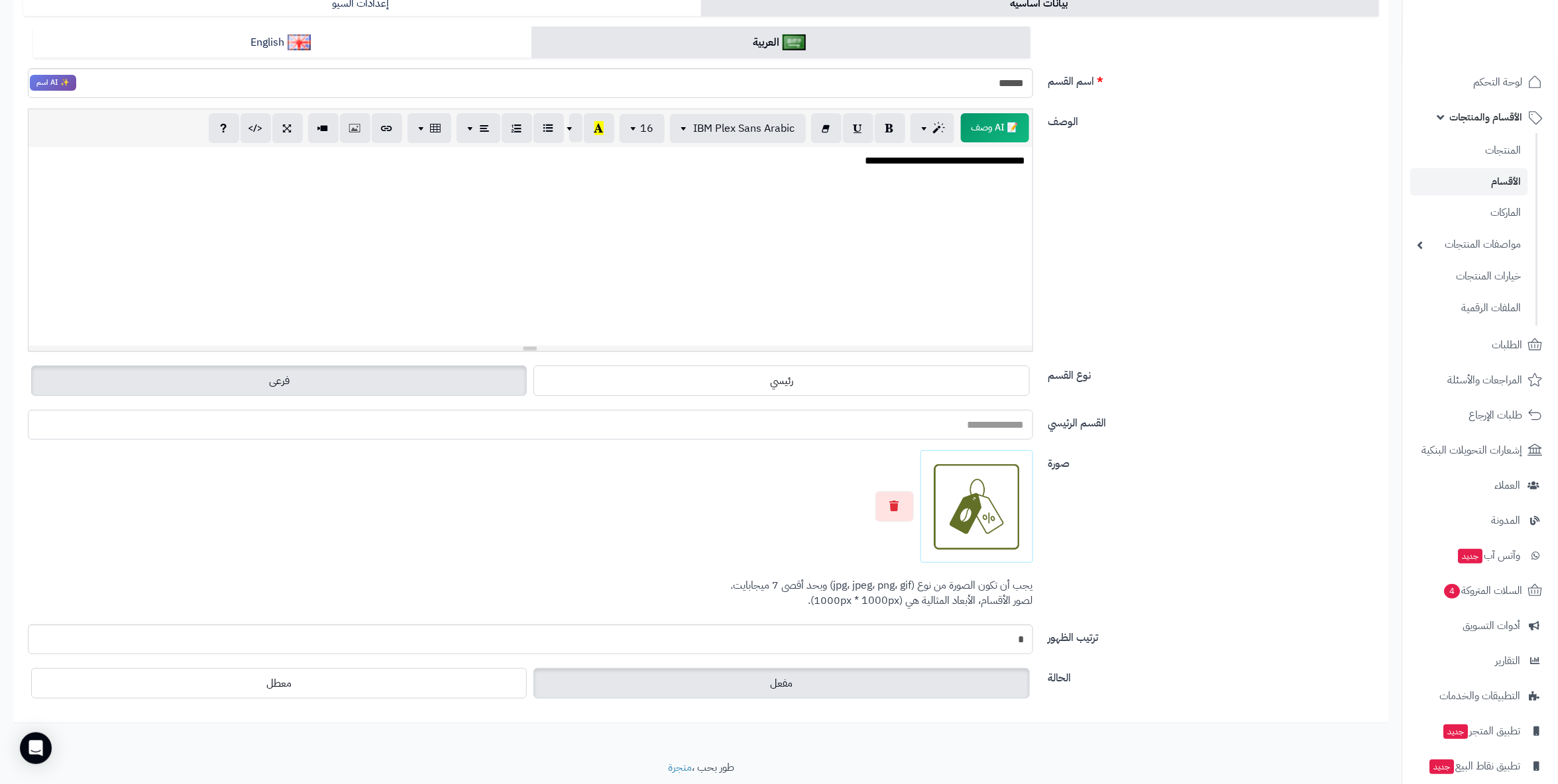
click at [675, 417] on input "القسم الرئيسي" at bounding box center [530, 424] width 1005 height 30
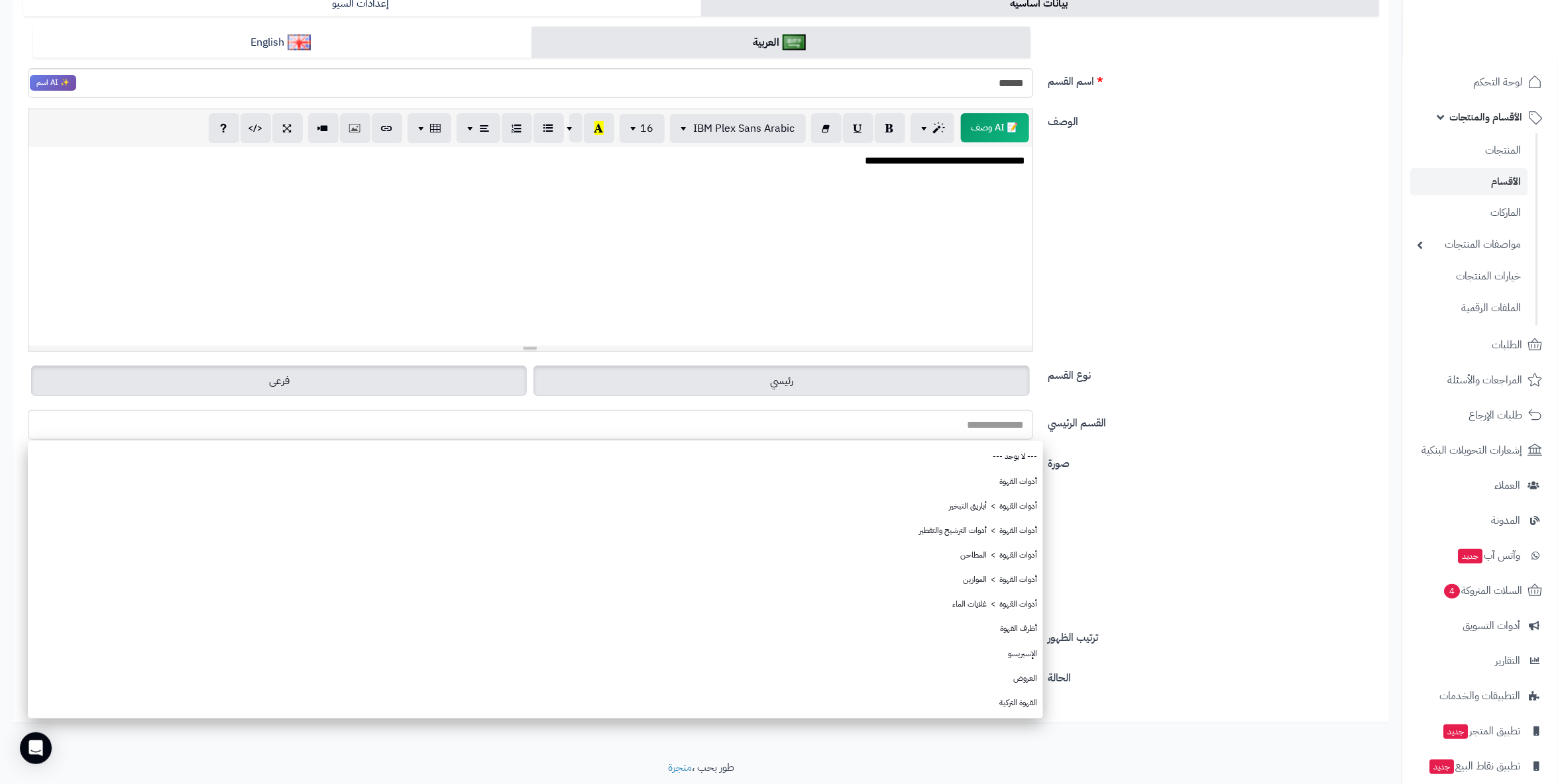
click at [693, 379] on label "رئيسي" at bounding box center [781, 381] width 496 height 31
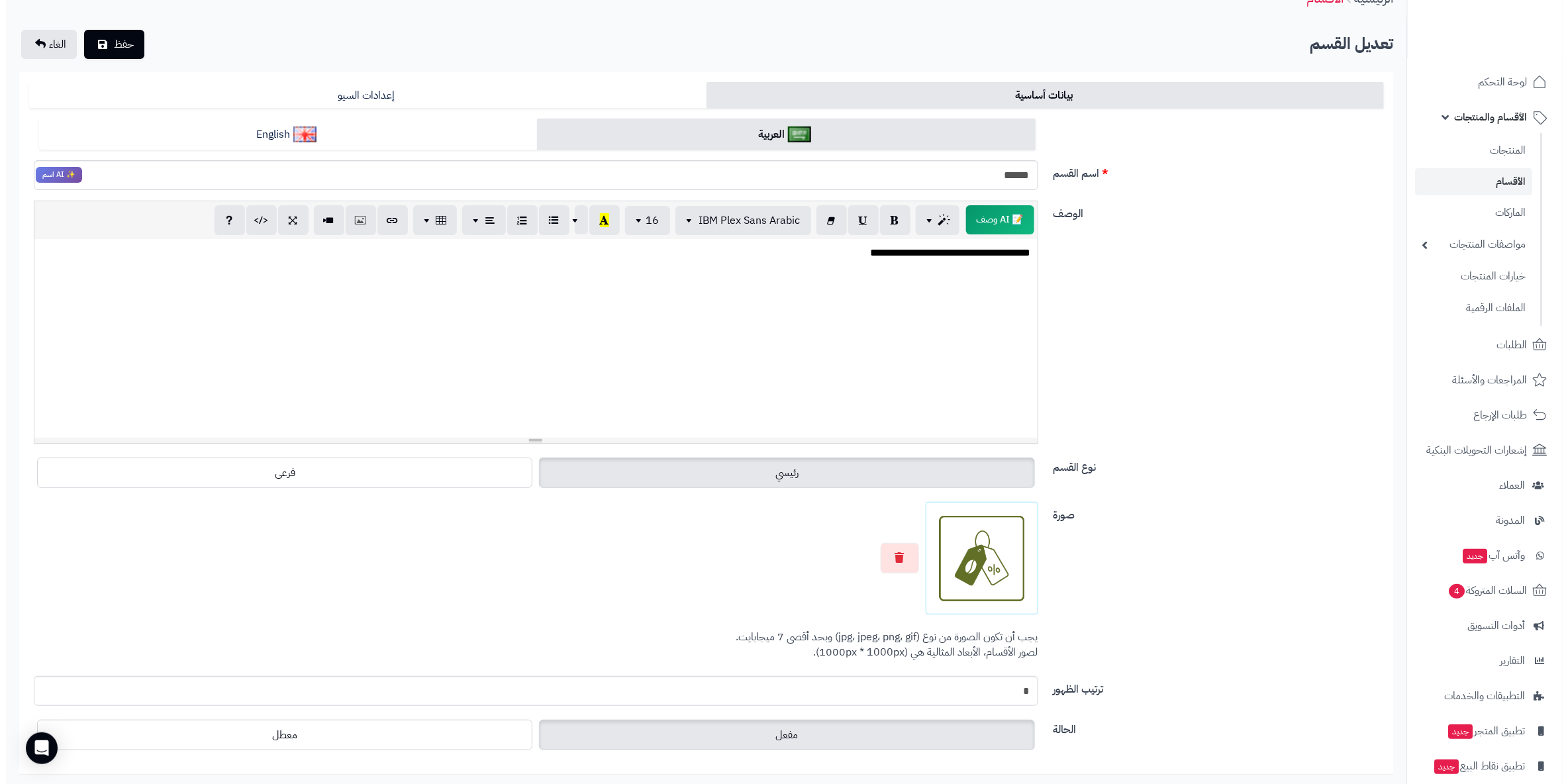
scroll to position [0, 0]
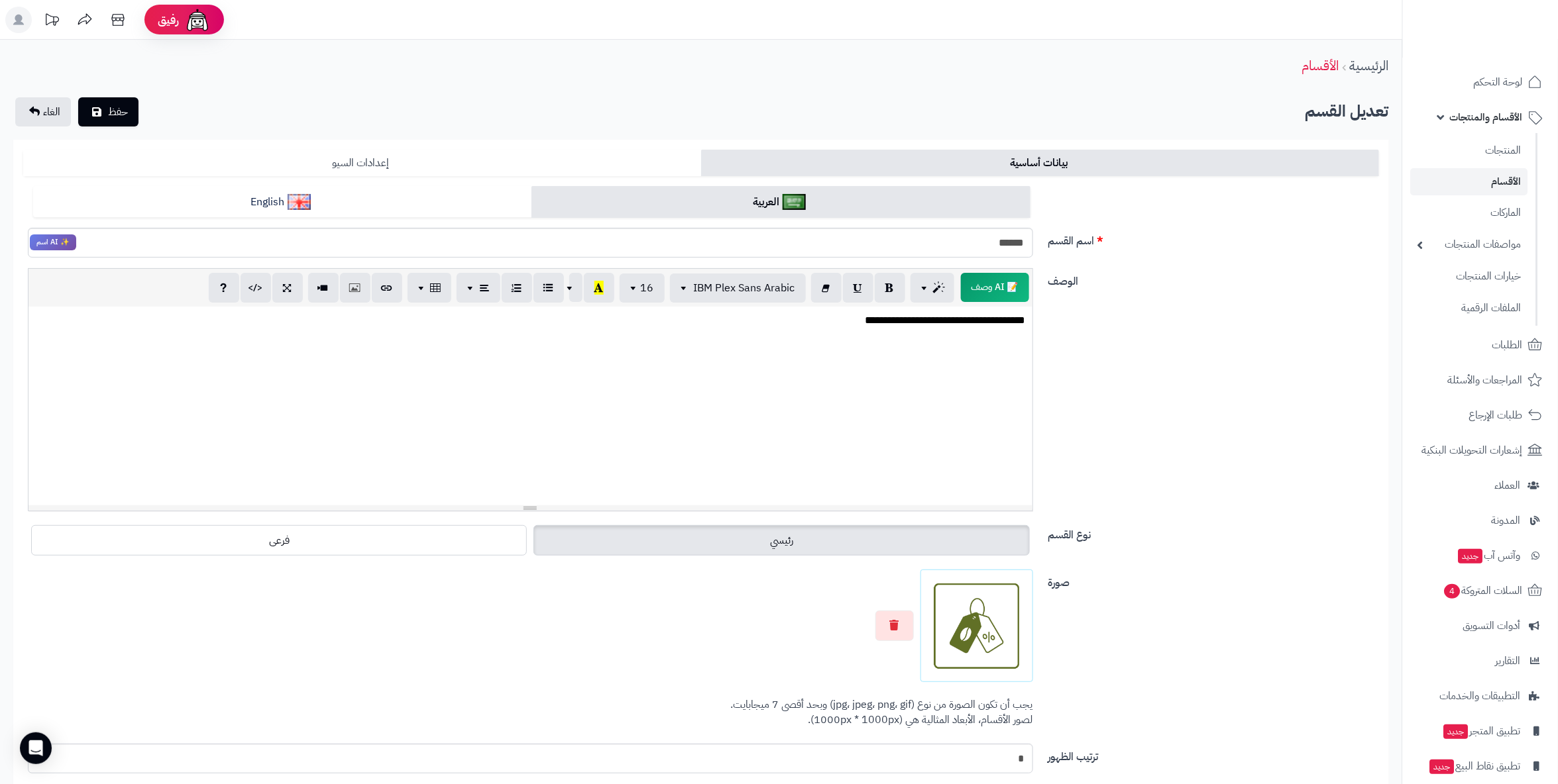
click at [552, 162] on link "إعدادات السيو" at bounding box center [362, 163] width 678 height 27
